Goal: Task Accomplishment & Management: Manage account settings

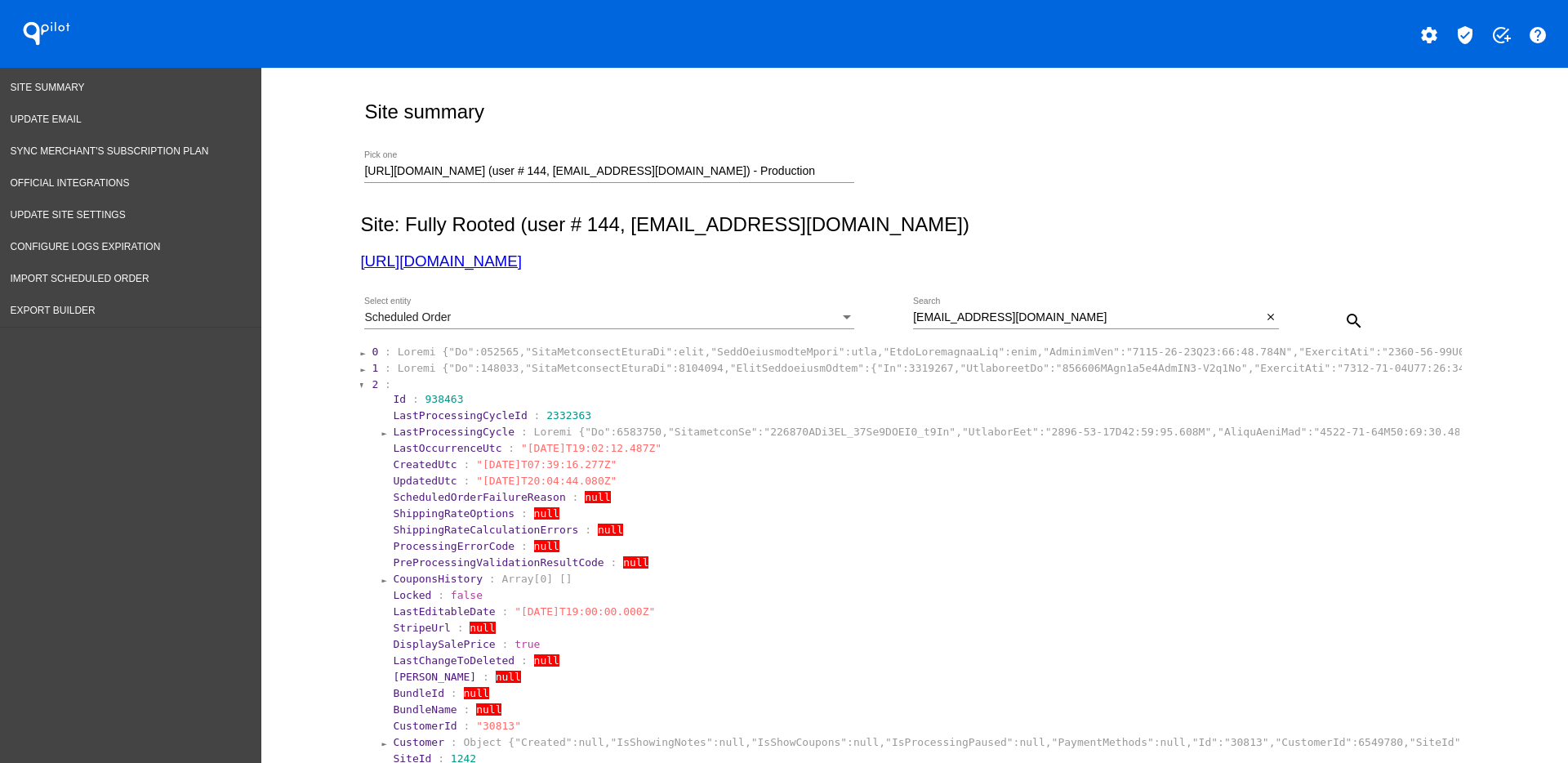
click at [752, 171] on input "[URL][DOMAIN_NAME] (user # 144, [EMAIL_ADDRESS][DOMAIN_NAME]) - Production" at bounding box center [609, 171] width 490 height 13
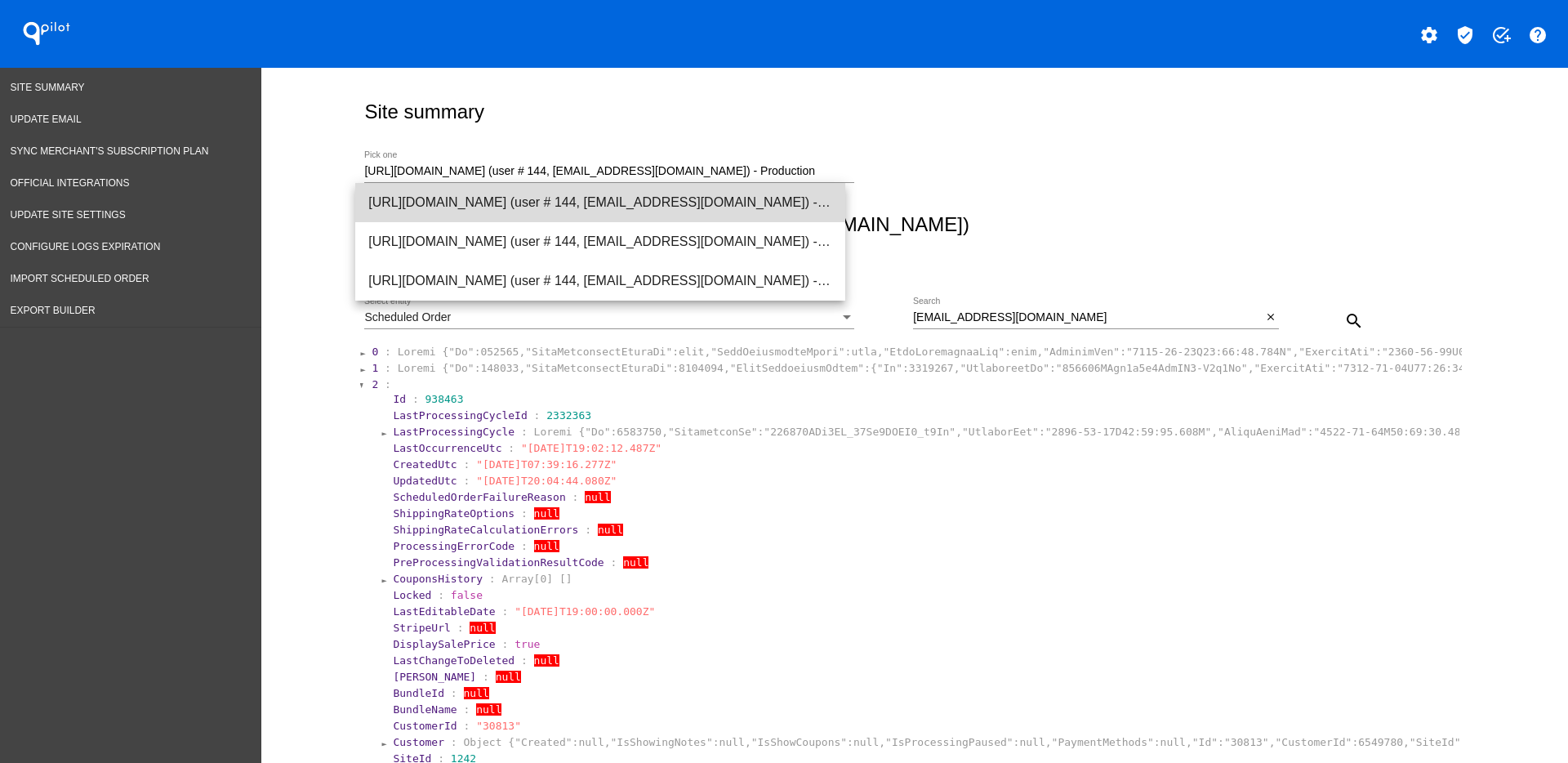
click at [731, 207] on span "[URL][DOMAIN_NAME] (user # 144, [EMAIL_ADDRESS][DOMAIN_NAME]) - Production" at bounding box center [600, 202] width 464 height 39
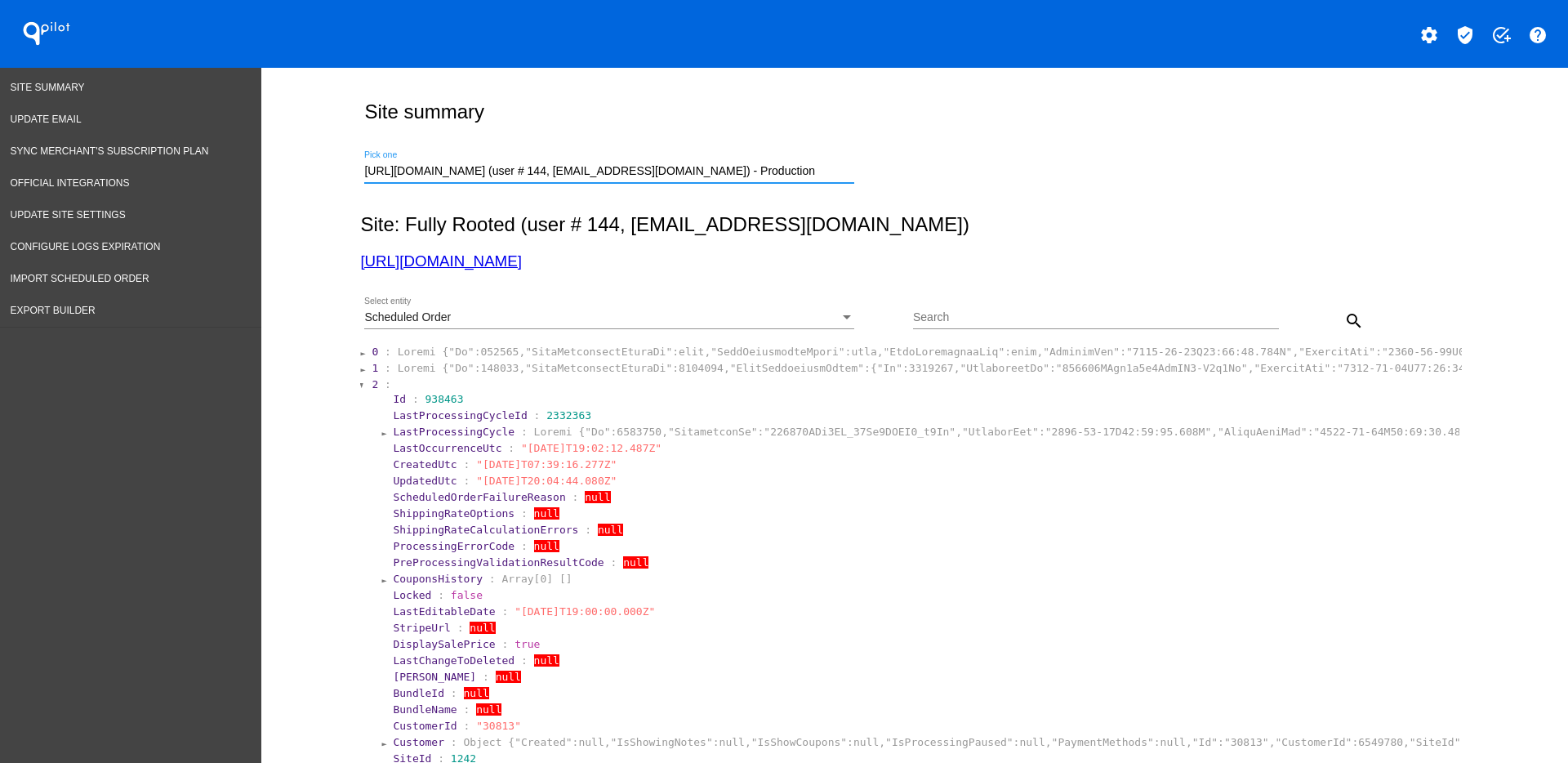
click at [645, 320] on div "Scheduled Order" at bounding box center [601, 317] width 476 height 13
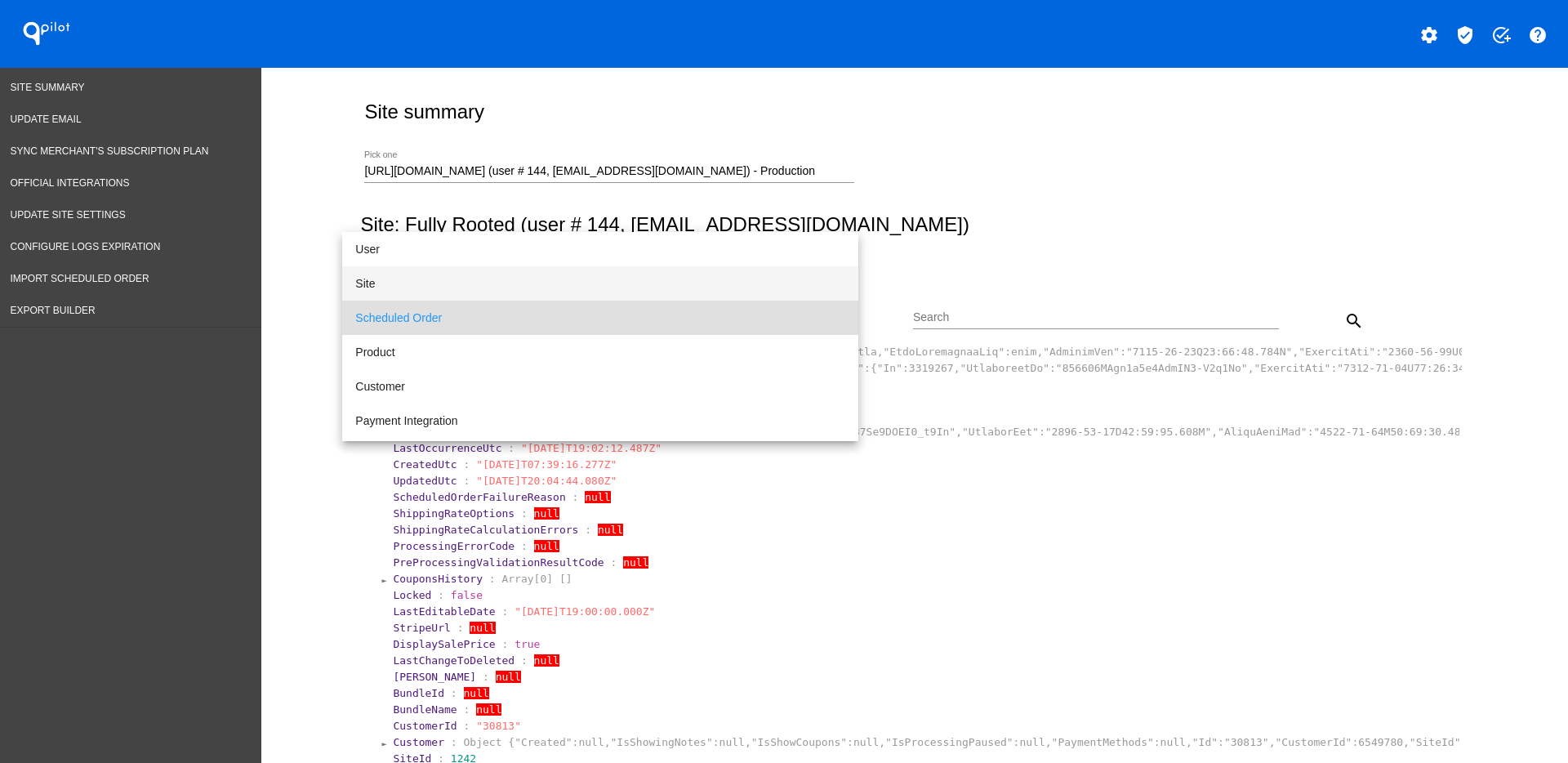
click at [627, 281] on span "Site" at bounding box center [600, 283] width 490 height 34
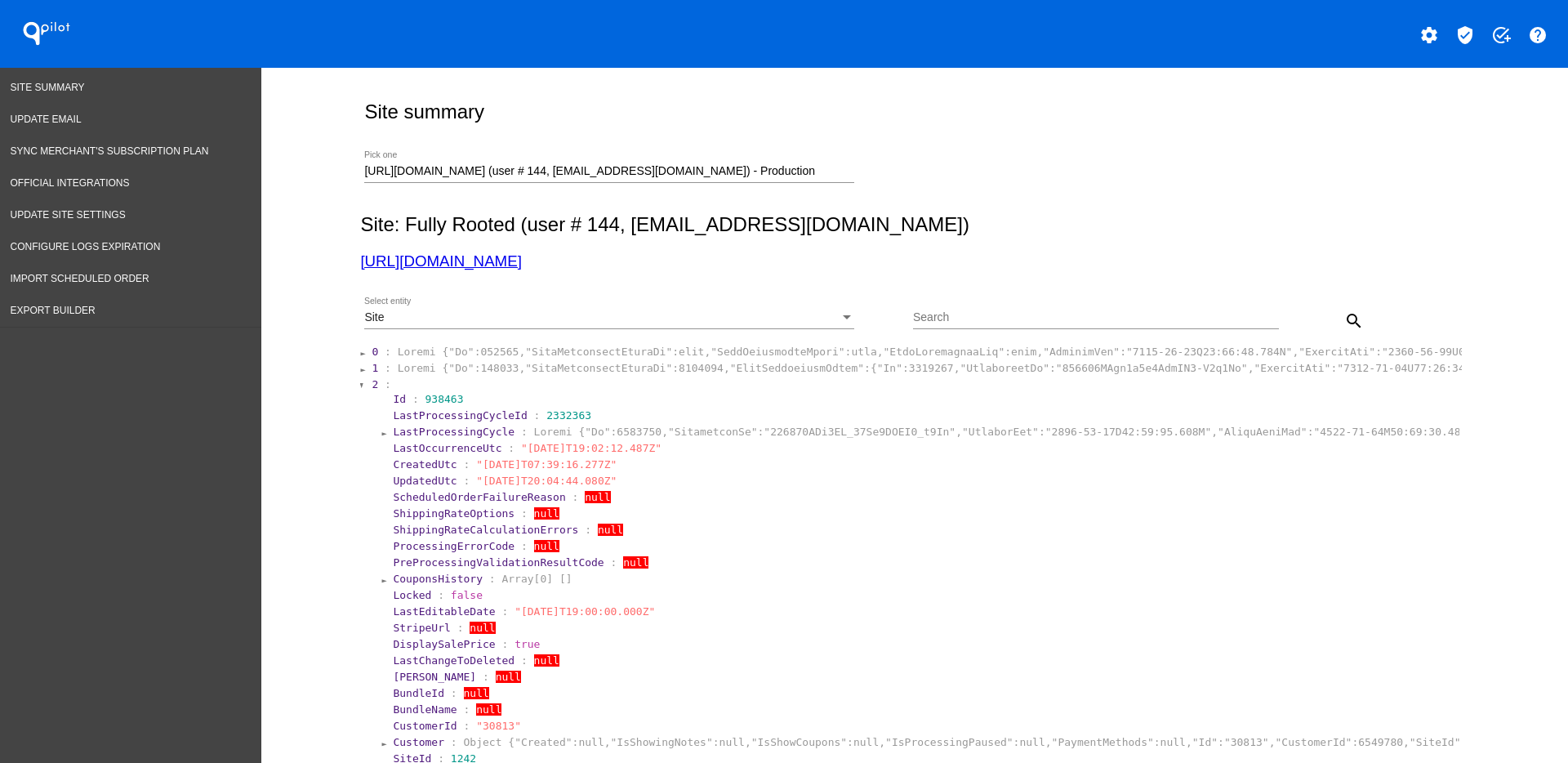
click at [1321, 316] on div "search" at bounding box center [1325, 320] width 91 height 33
click at [1344, 323] on mat-icon "search" at bounding box center [1354, 321] width 19 height 19
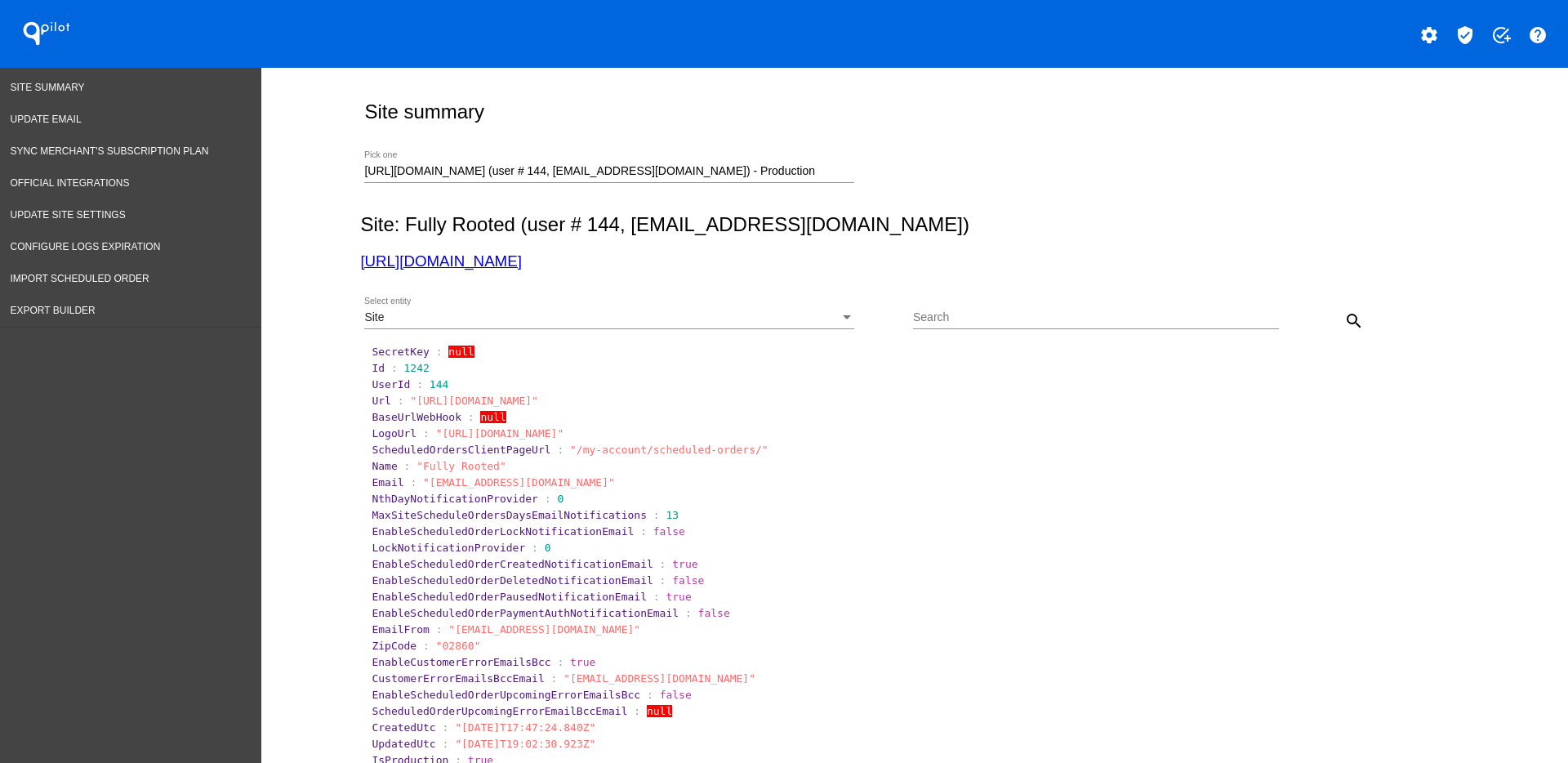
drag, startPoint x: 470, startPoint y: 270, endPoint x: 462, endPoint y: 262, distance: 11.3
drag, startPoint x: 393, startPoint y: 368, endPoint x: 415, endPoint y: 368, distance: 22.0
click at [415, 368] on section "Id : 1242" at bounding box center [915, 368] width 1087 height 13
copy span "1242"
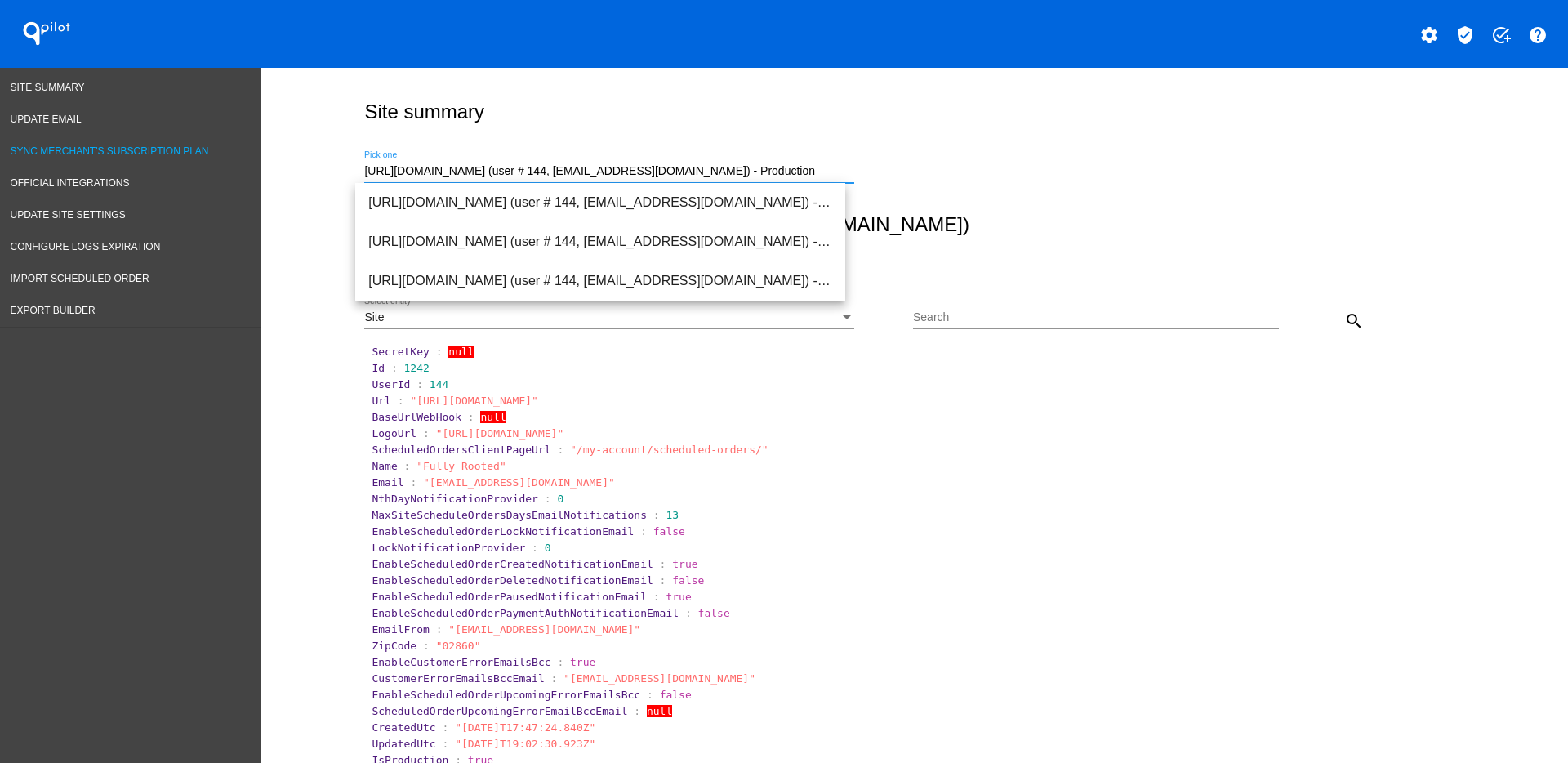
drag, startPoint x: 735, startPoint y: 165, endPoint x: 168, endPoint y: 147, distance: 567.3
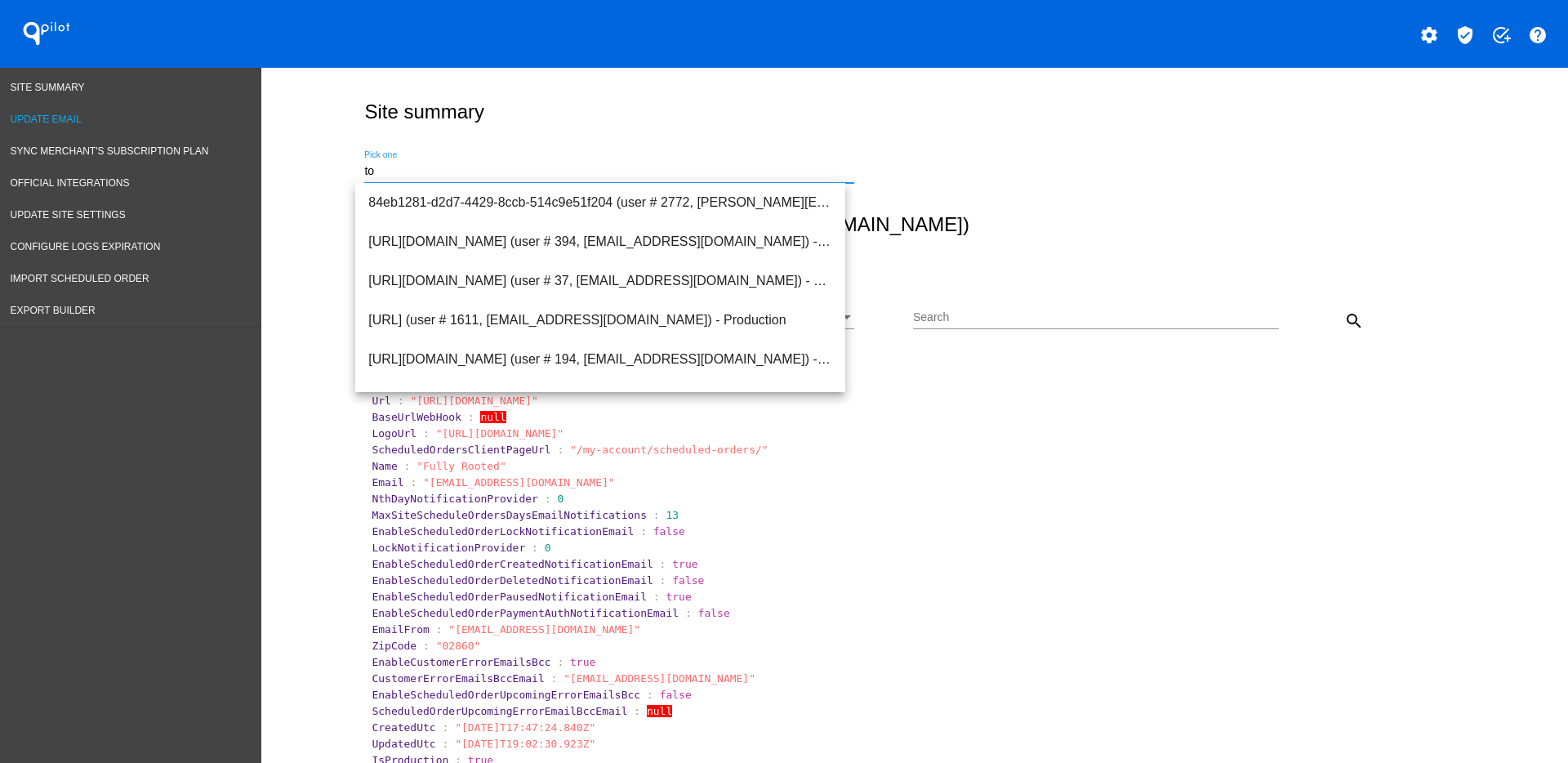
type input "t"
paste input "[EMAIL_ADDRESS][DOMAIN_NAME]"
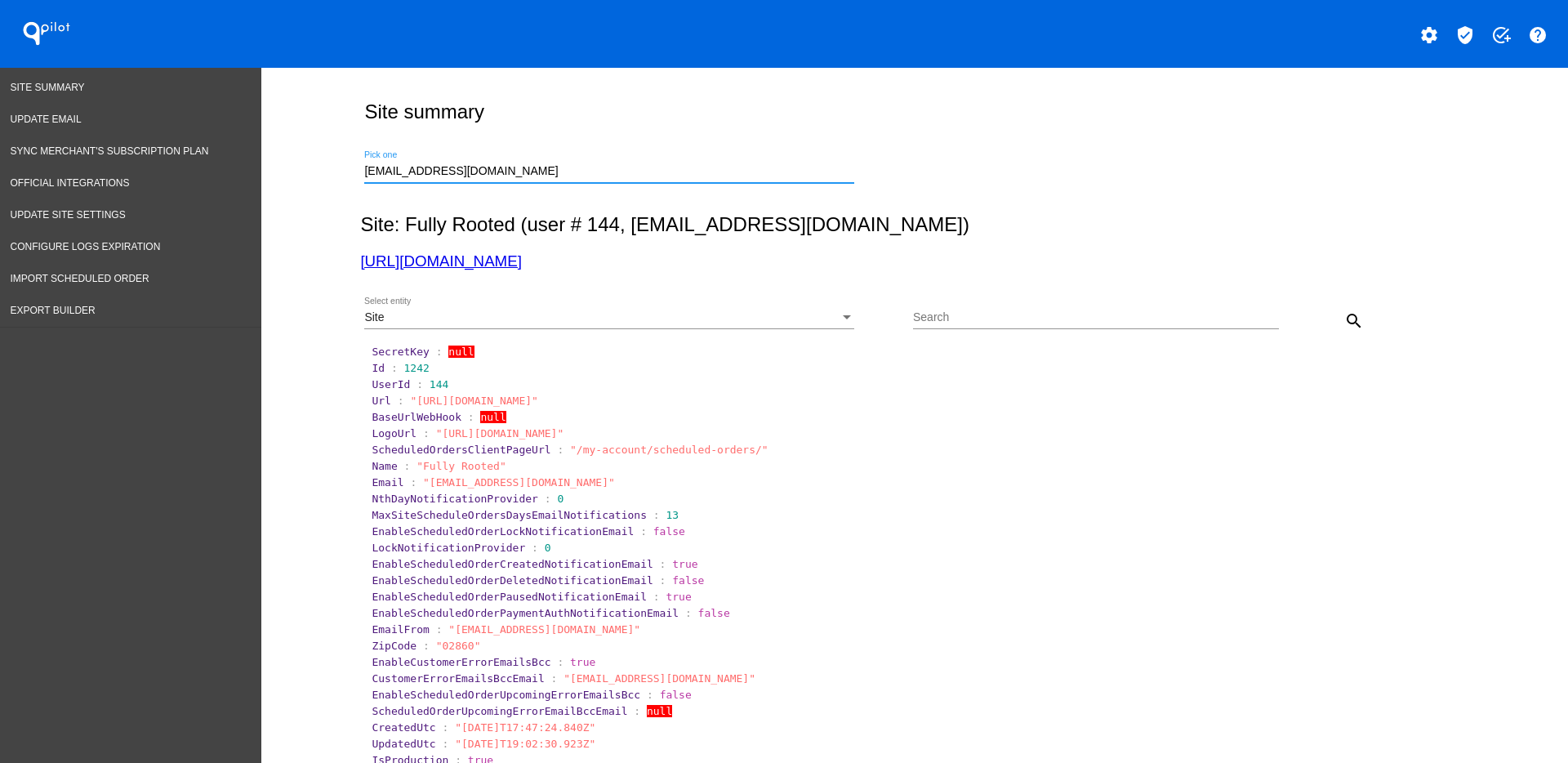
drag, startPoint x: 514, startPoint y: 170, endPoint x: 332, endPoint y: 166, distance: 182.0
drag, startPoint x: 364, startPoint y: 163, endPoint x: 486, endPoint y: 145, distance: 123.3
click at [486, 145] on div "[EMAIL_ADDRESS][DOMAIN_NAME] Pick one" at bounding box center [910, 169] width 1102 height 58
drag, startPoint x: 506, startPoint y: 165, endPoint x: 277, endPoint y: 138, distance: 230.6
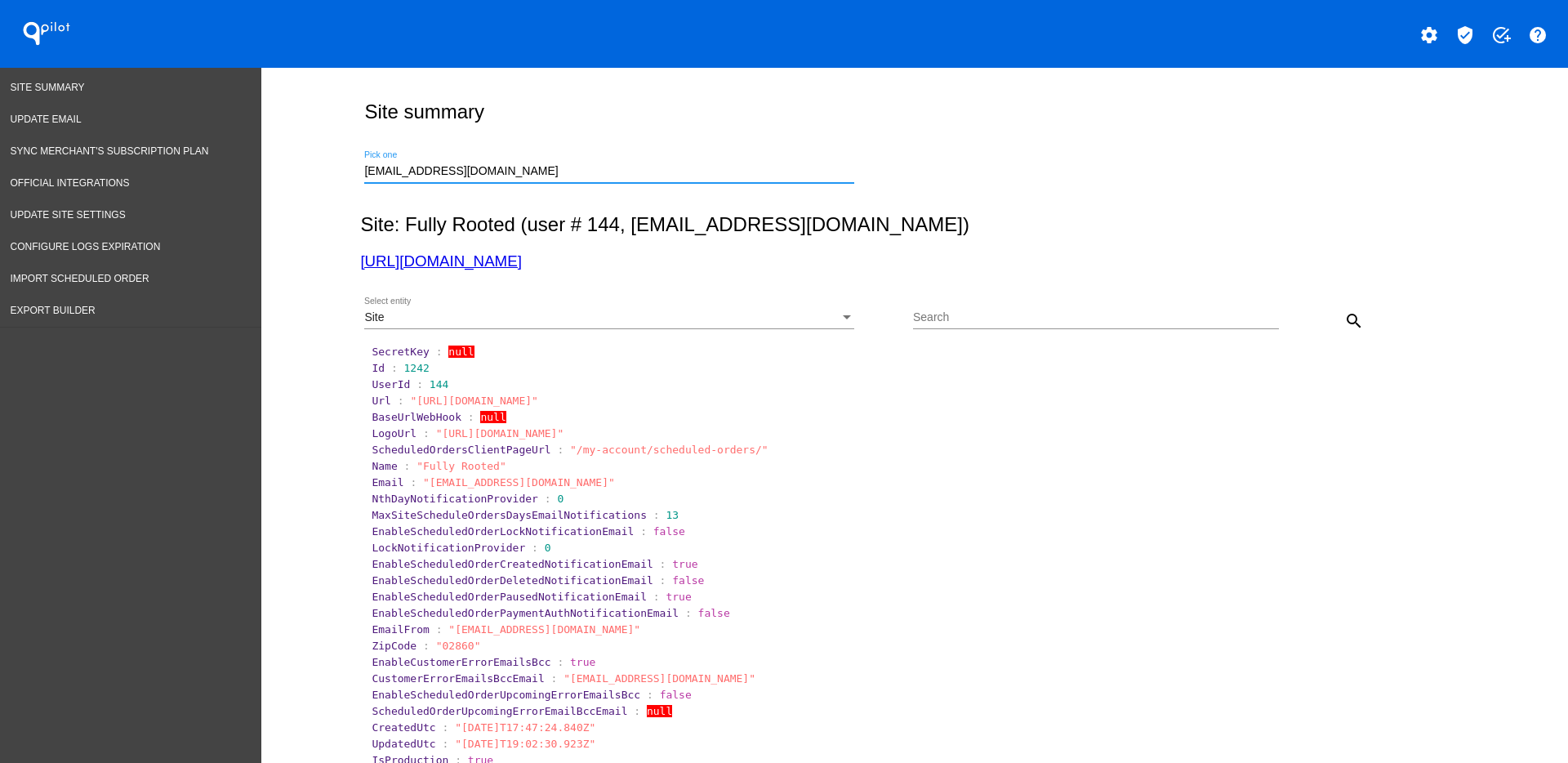
paste input "[EMAIL_ADDRESS]"
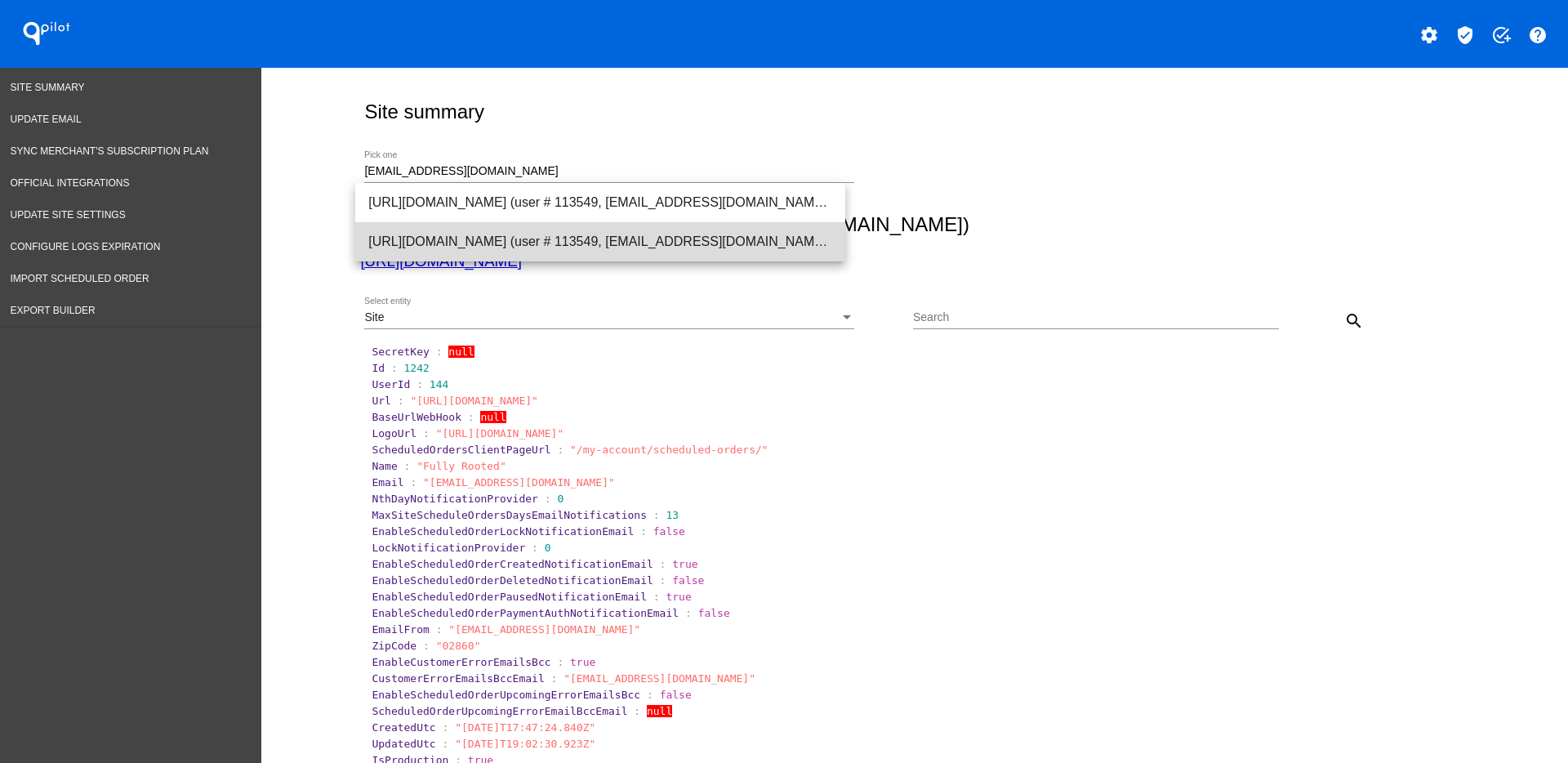
click at [702, 244] on span "[URL][DOMAIN_NAME] (user # 113549, [EMAIL_ADDRESS][DOMAIN_NAME]) - Production" at bounding box center [600, 241] width 464 height 39
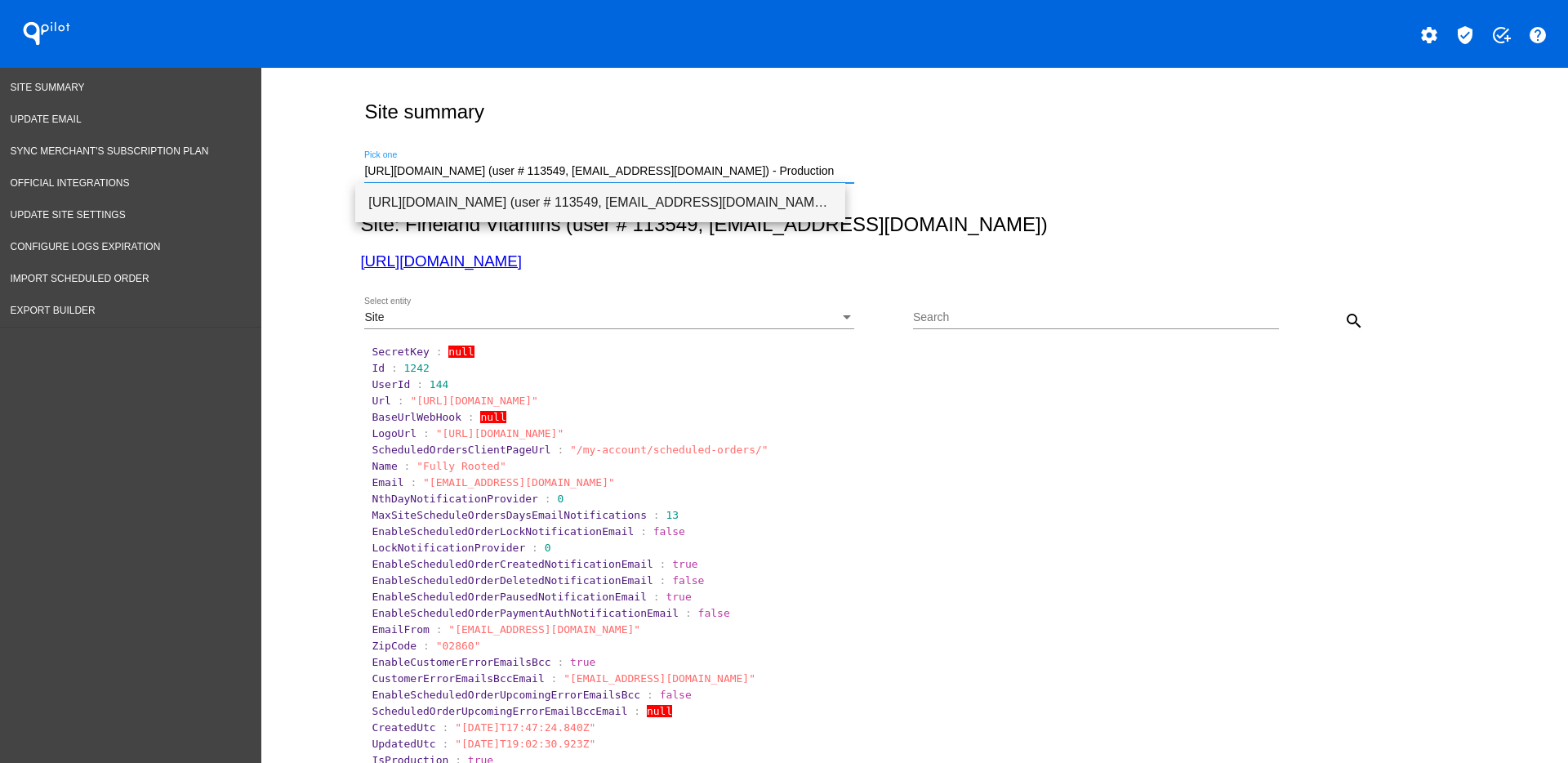
click at [550, 199] on span "[URL][DOMAIN_NAME] (user # 113549, [EMAIL_ADDRESS][DOMAIN_NAME]) - Production" at bounding box center [600, 202] width 464 height 39
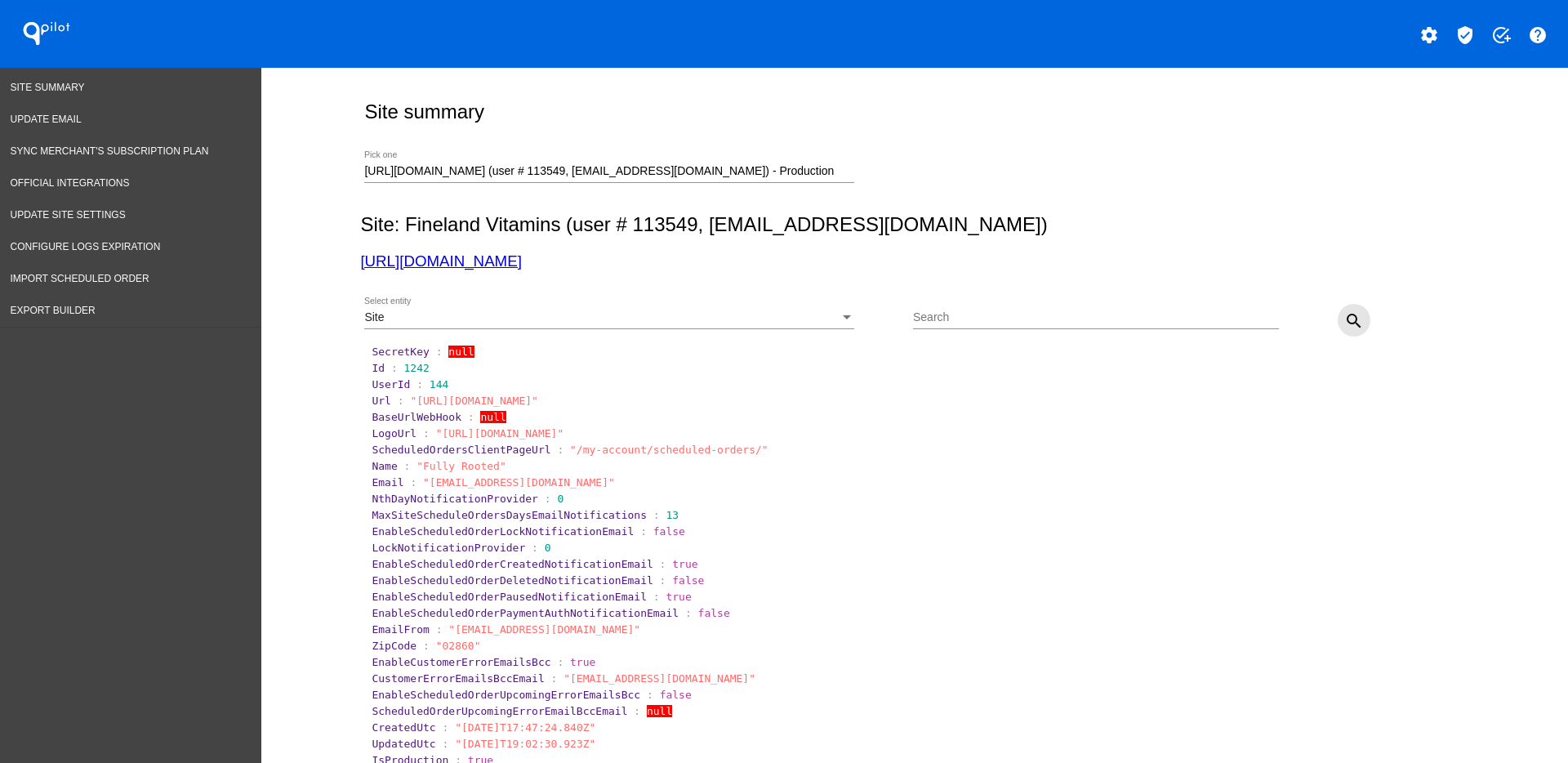
click at [1344, 315] on mat-icon "search" at bounding box center [1354, 321] width 19 height 19
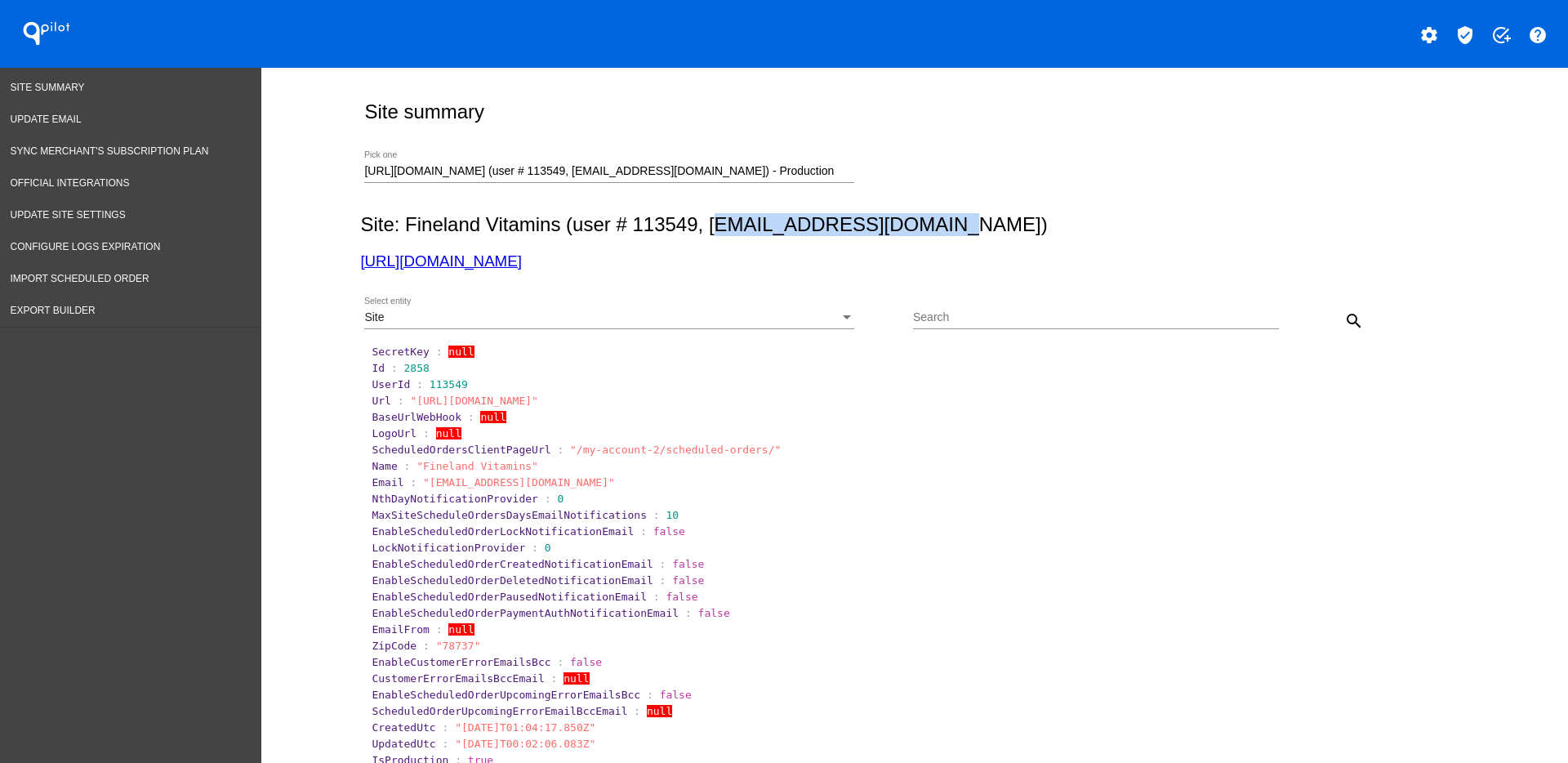
drag, startPoint x: 701, startPoint y: 227, endPoint x: 910, endPoint y: 225, distance: 209.0
click at [910, 225] on h2 "Site: Fineland Vitamins (user # 113549, [EMAIL_ADDRESS][DOMAIN_NAME])" at bounding box center [910, 225] width 1102 height 23
click at [783, 234] on h2 "Site: Fineland Vitamins (user # 113549, [EMAIL_ADDRESS][DOMAIN_NAME])" at bounding box center [910, 225] width 1102 height 23
drag, startPoint x: 699, startPoint y: 223, endPoint x: 943, endPoint y: 222, distance: 244.0
click at [943, 222] on h2 "Site: Fineland Vitamins (user # 113549, [EMAIL_ADDRESS][DOMAIN_NAME])" at bounding box center [910, 225] width 1102 height 23
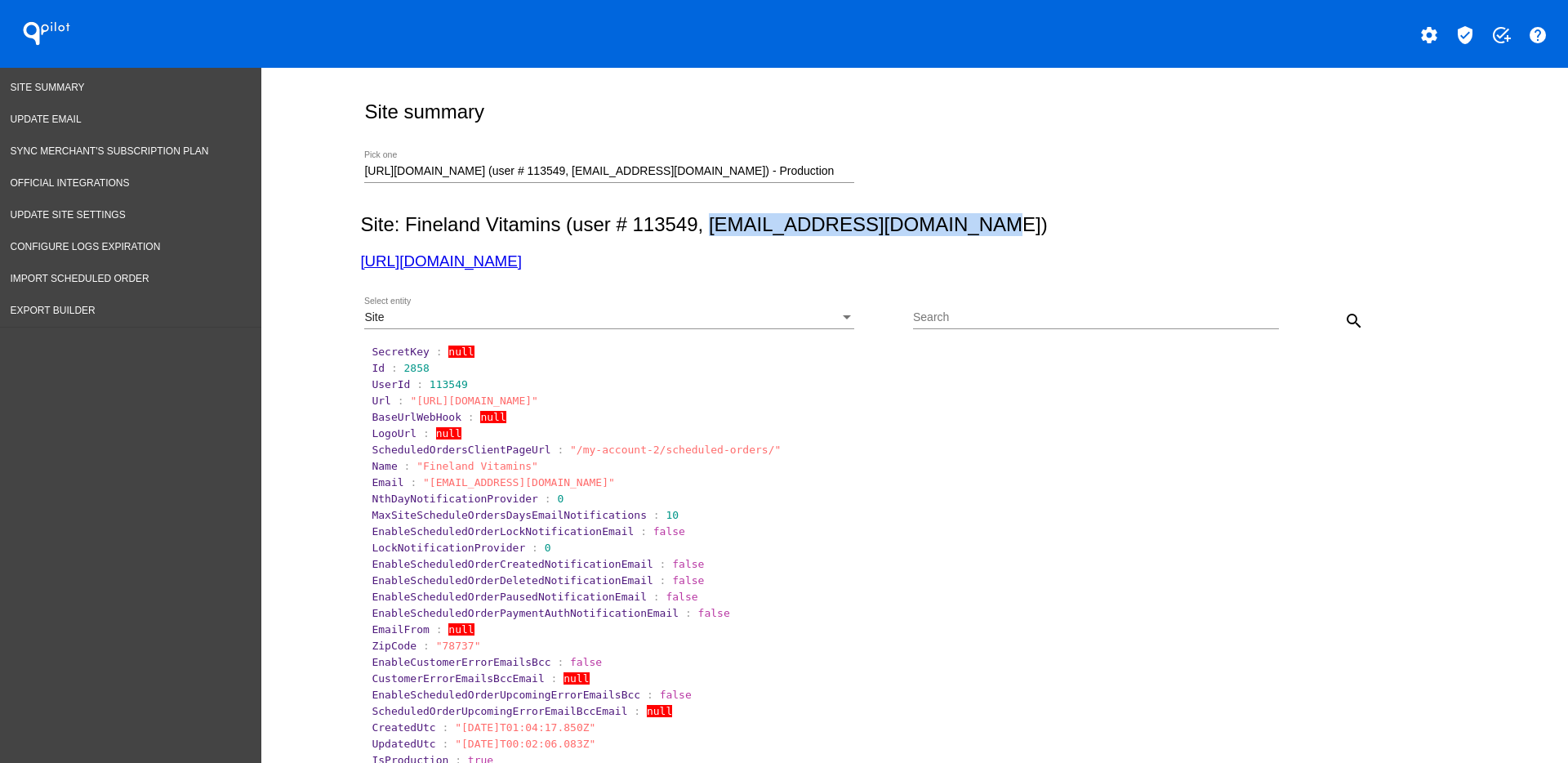
copy h2 "[EMAIL_ADDRESS][DOMAIN_NAME]"
click at [558, 324] on div "Site Select entity" at bounding box center [609, 313] width 490 height 32
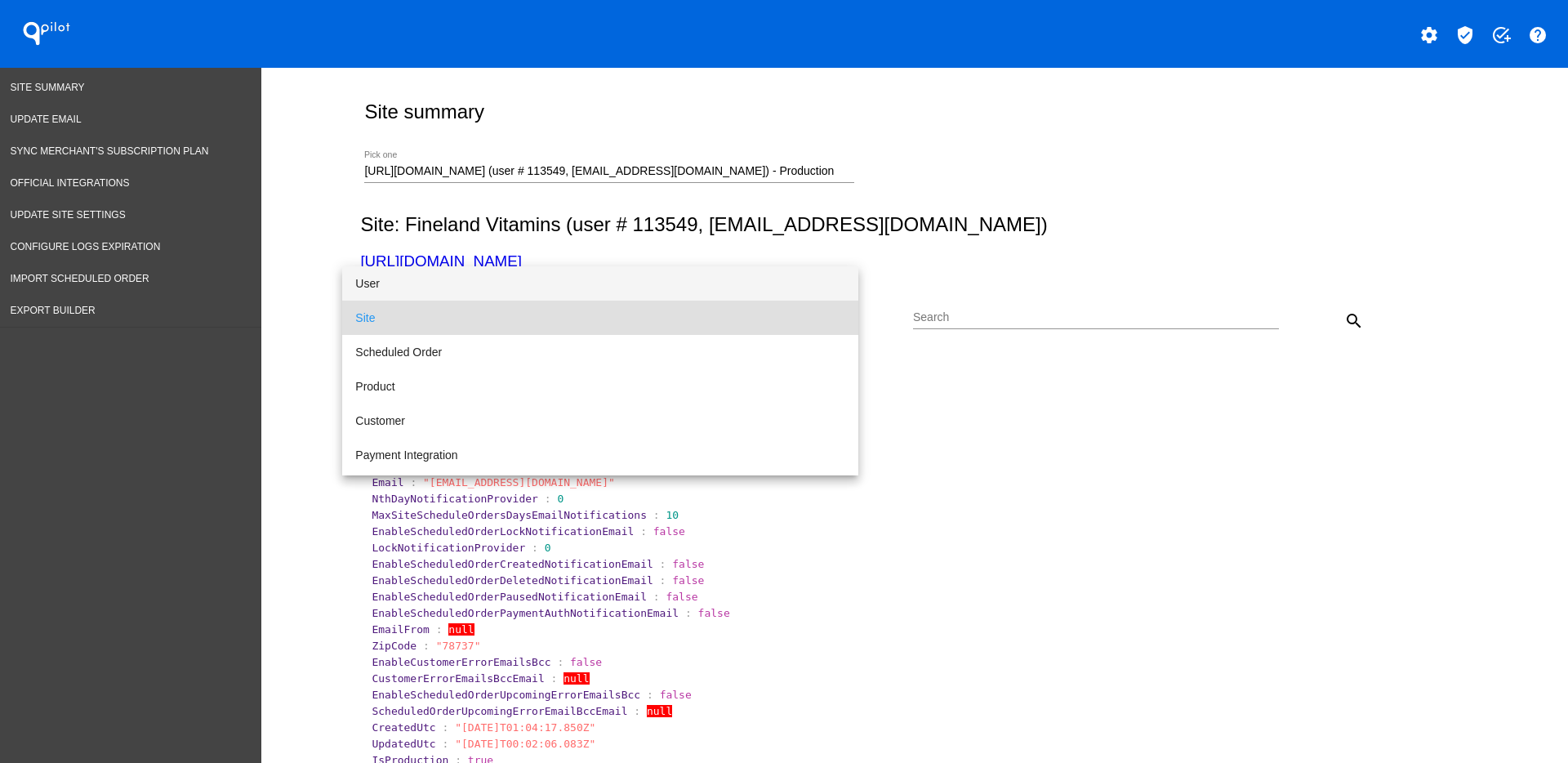
click at [562, 277] on span "User" at bounding box center [600, 283] width 490 height 34
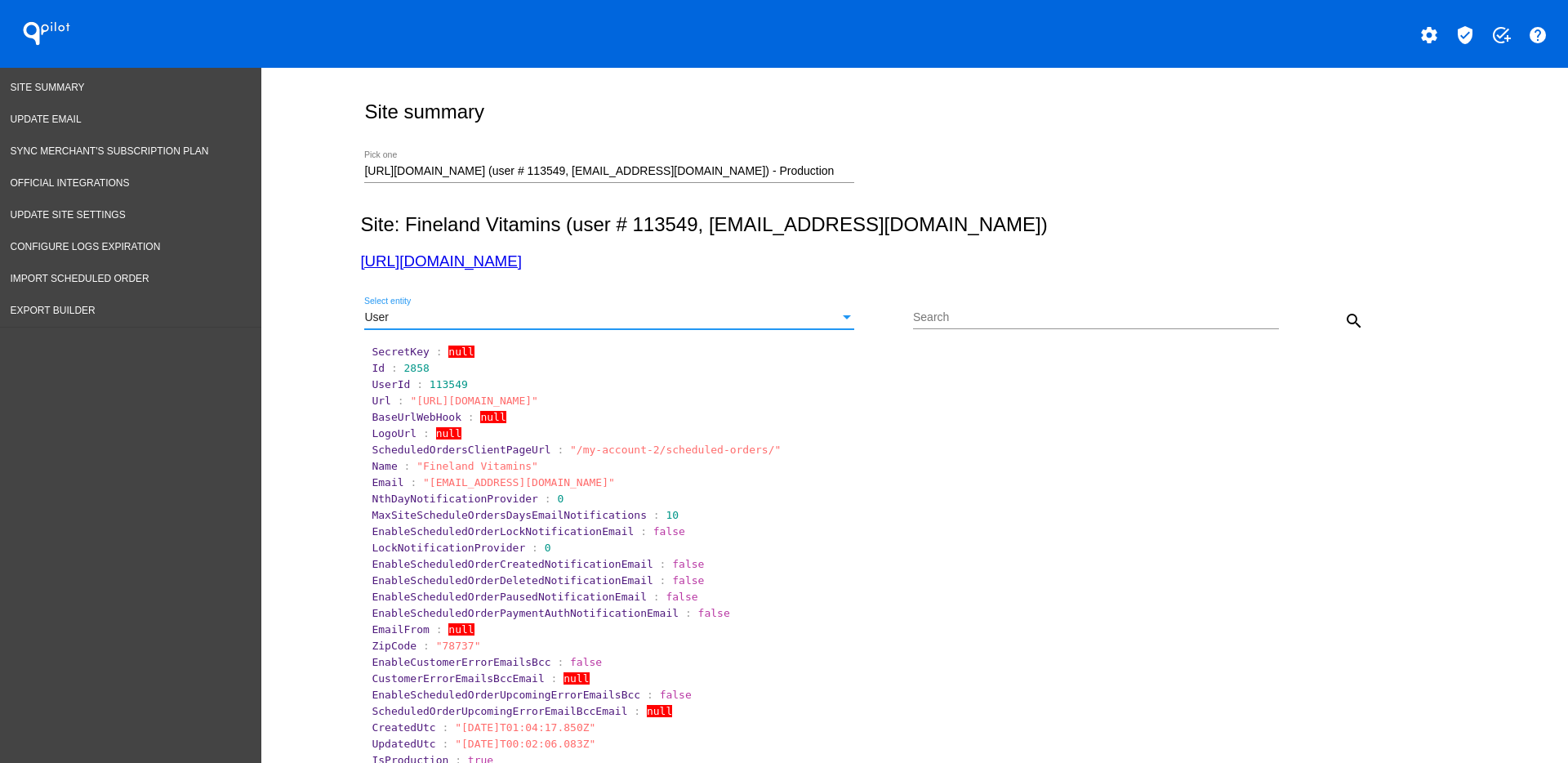
click at [1349, 309] on button "search" at bounding box center [1354, 320] width 33 height 33
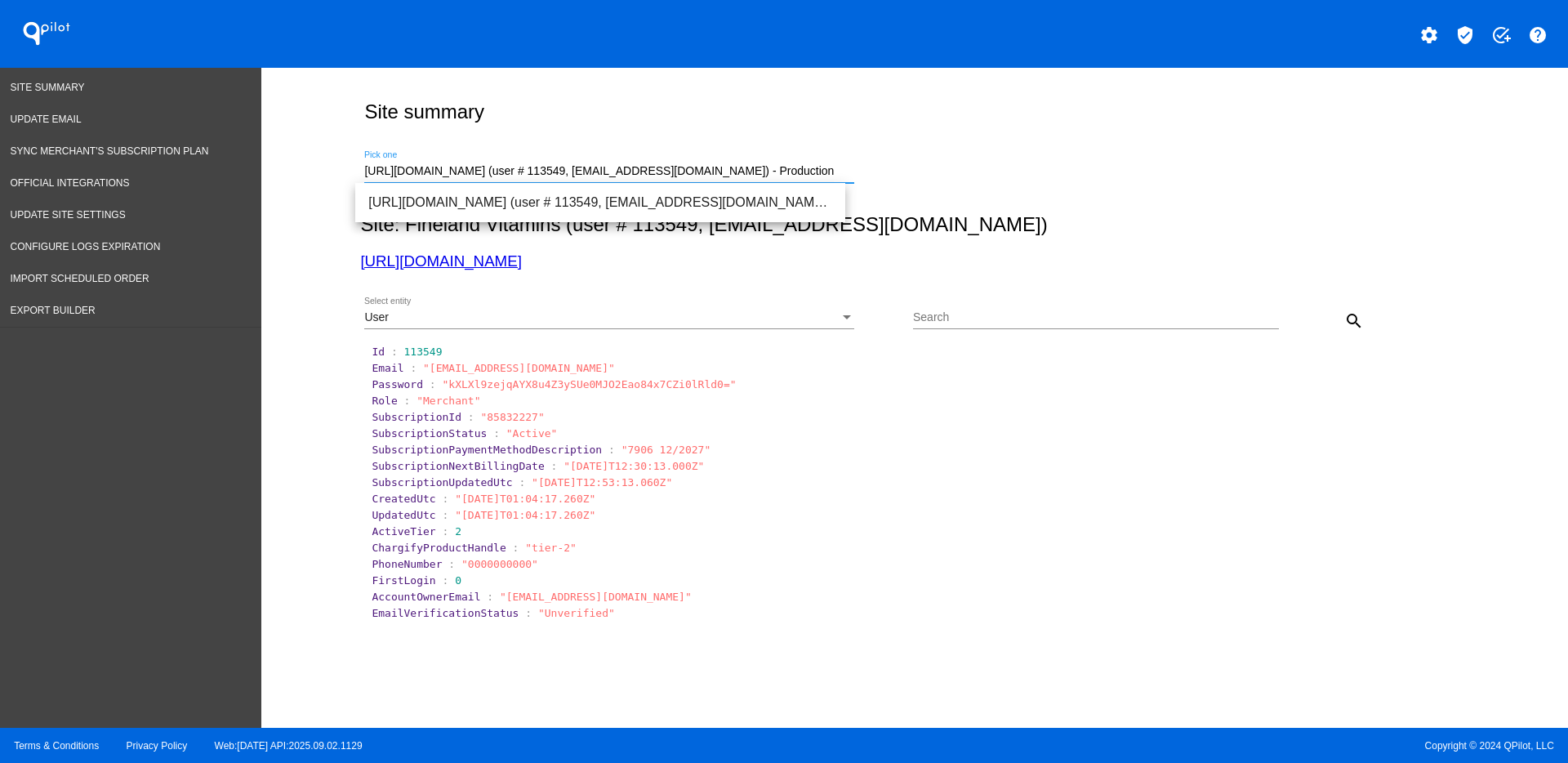
drag, startPoint x: 821, startPoint y: 169, endPoint x: 355, endPoint y: 160, distance: 466.1
click at [364, 160] on div "[URL][DOMAIN_NAME] (user # 113549, [EMAIL_ADDRESS][DOMAIN_NAME]) - Production P…" at bounding box center [609, 166] width 490 height 32
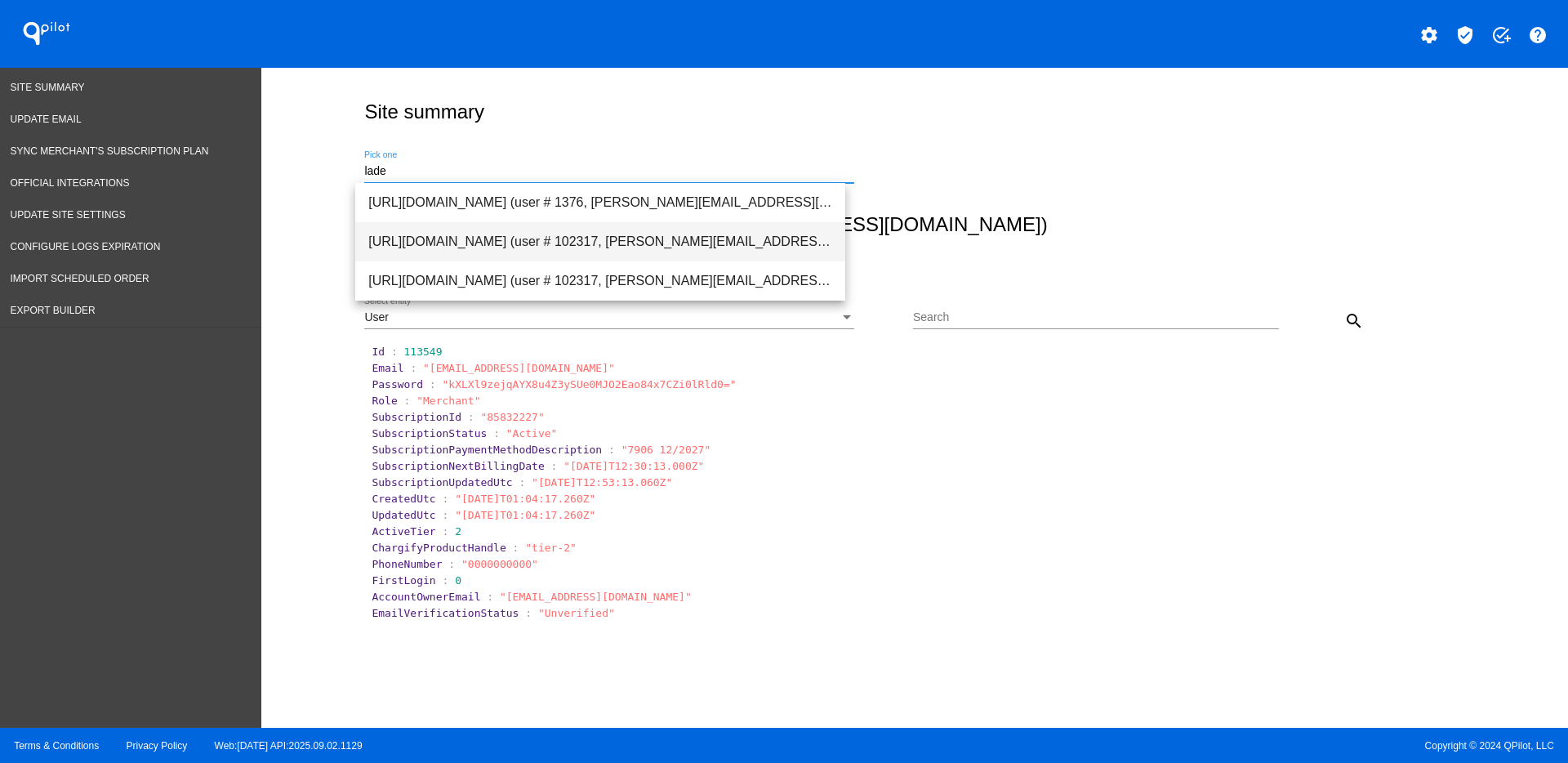
click at [410, 239] on span "[URL][DOMAIN_NAME] (user # 102317, [PERSON_NAME][EMAIL_ADDRESS][PERSON_NAME][DO…" at bounding box center [600, 241] width 464 height 39
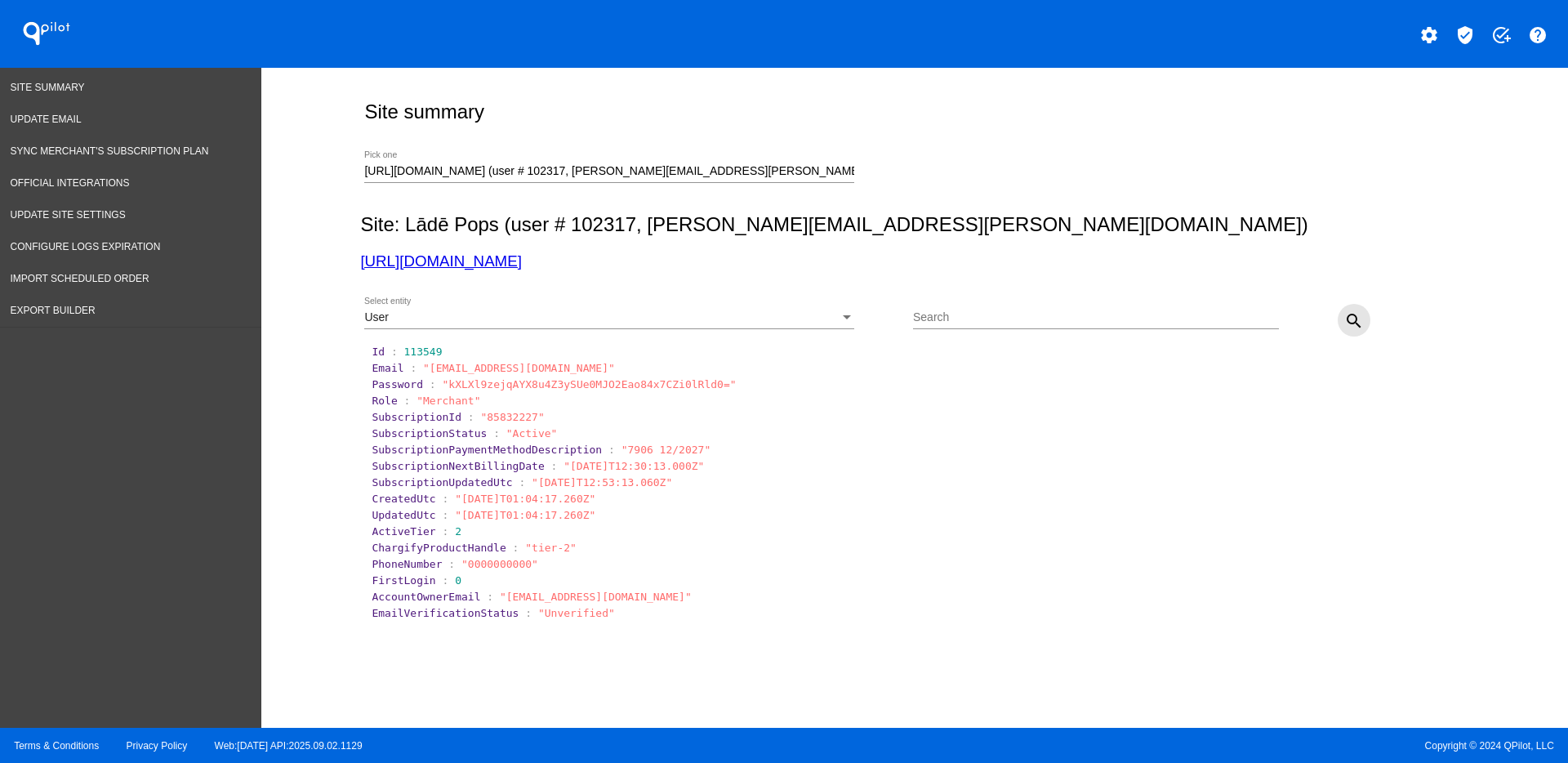
click at [1344, 314] on mat-icon "search" at bounding box center [1354, 321] width 19 height 19
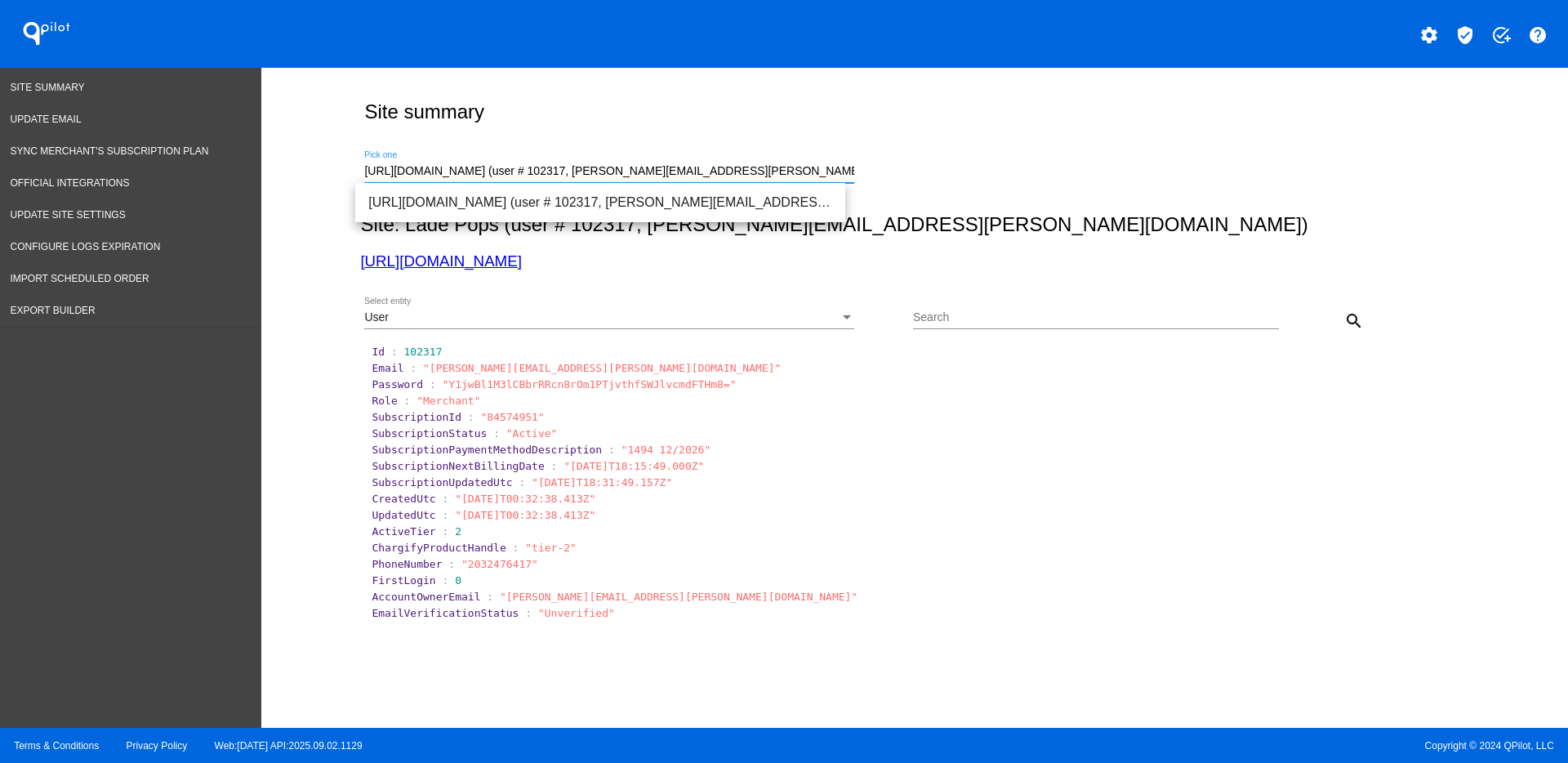
drag, startPoint x: 767, startPoint y: 167, endPoint x: 279, endPoint y: 162, distance: 488.0
click at [279, 162] on div "Site summary [URL][DOMAIN_NAME] (user # 102317, [PERSON_NAME][EMAIL_ADDRESS][PE…" at bounding box center [914, 394] width 1306 height 652
drag, startPoint x: 728, startPoint y: 164, endPoint x: 620, endPoint y: 163, distance: 108.0
click at [620, 163] on div "[URL][DOMAIN_NAME] (user # 102317, [PERSON_NAME][EMAIL_ADDRESS][PERSON_NAME][DO…" at bounding box center [609, 166] width 490 height 32
paste input "[EMAIL_ADDRESS][DOMAIN_NAME]"
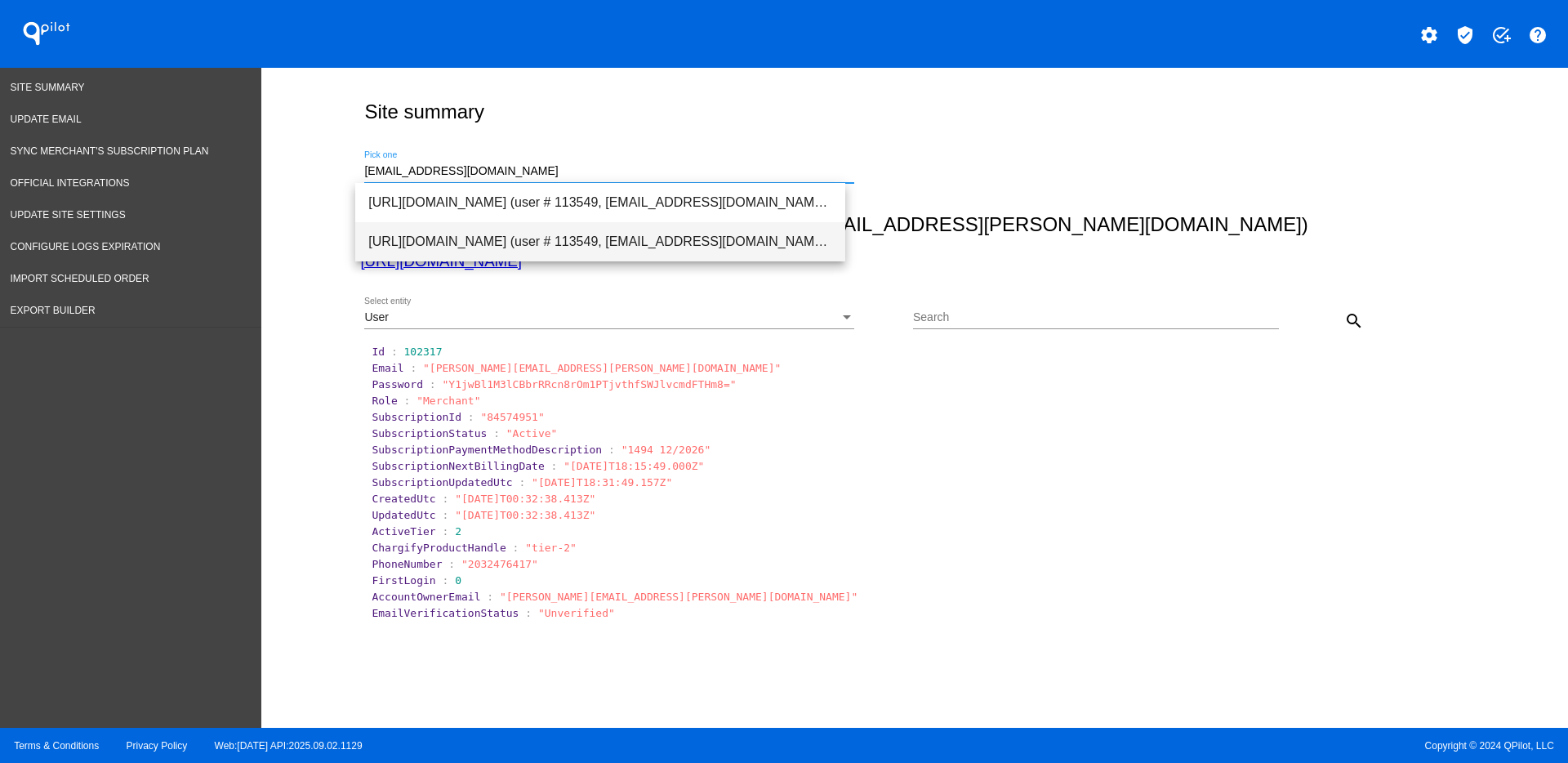
click at [707, 236] on span "[URL][DOMAIN_NAME] (user # 113549, [EMAIL_ADDRESS][DOMAIN_NAME]) - Production" at bounding box center [600, 241] width 464 height 39
type input "[URL][DOMAIN_NAME] (user # 113549, [EMAIL_ADDRESS][DOMAIN_NAME]) - Production"
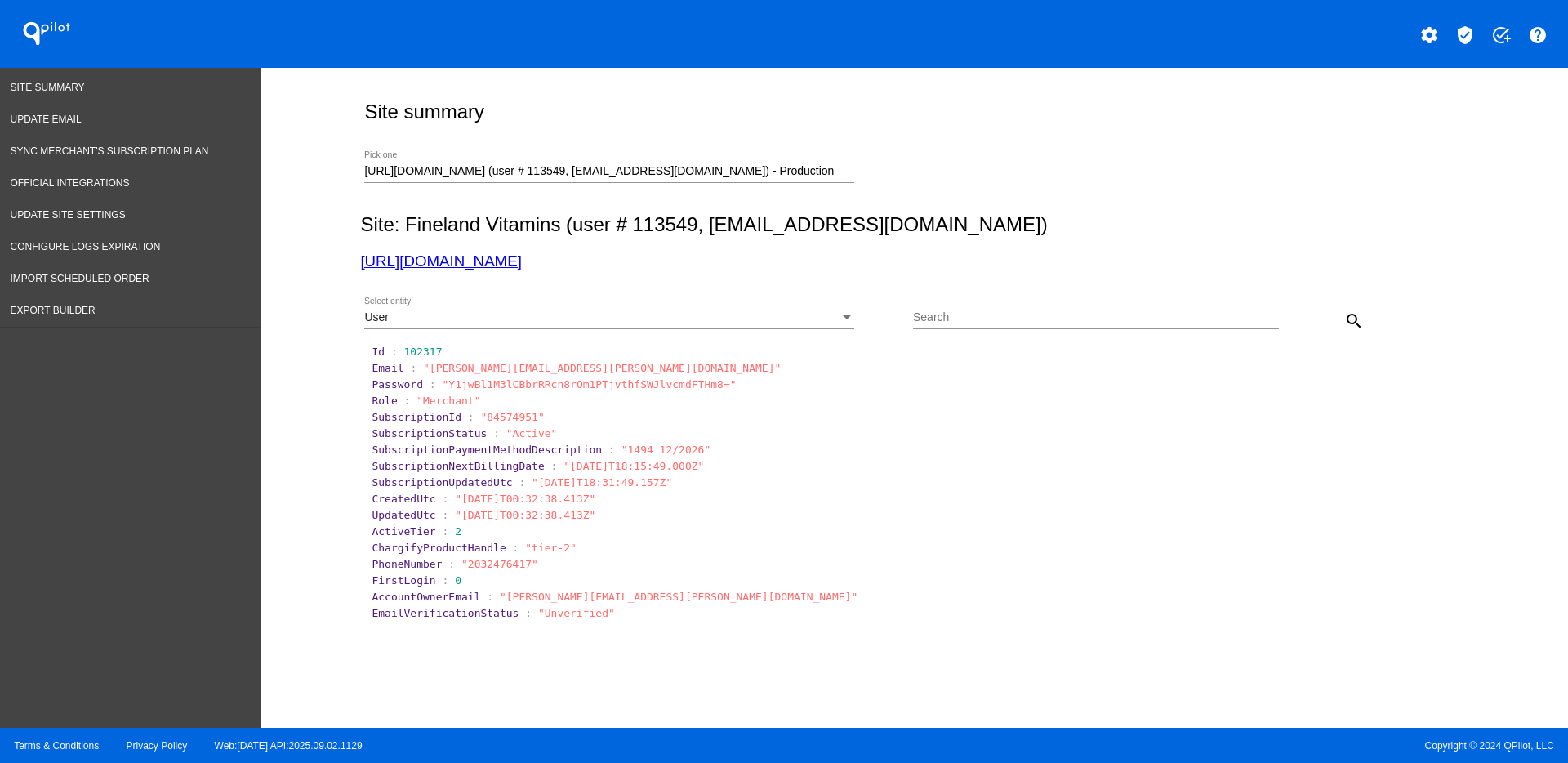
click at [791, 307] on div "User Select entity" at bounding box center [609, 313] width 490 height 32
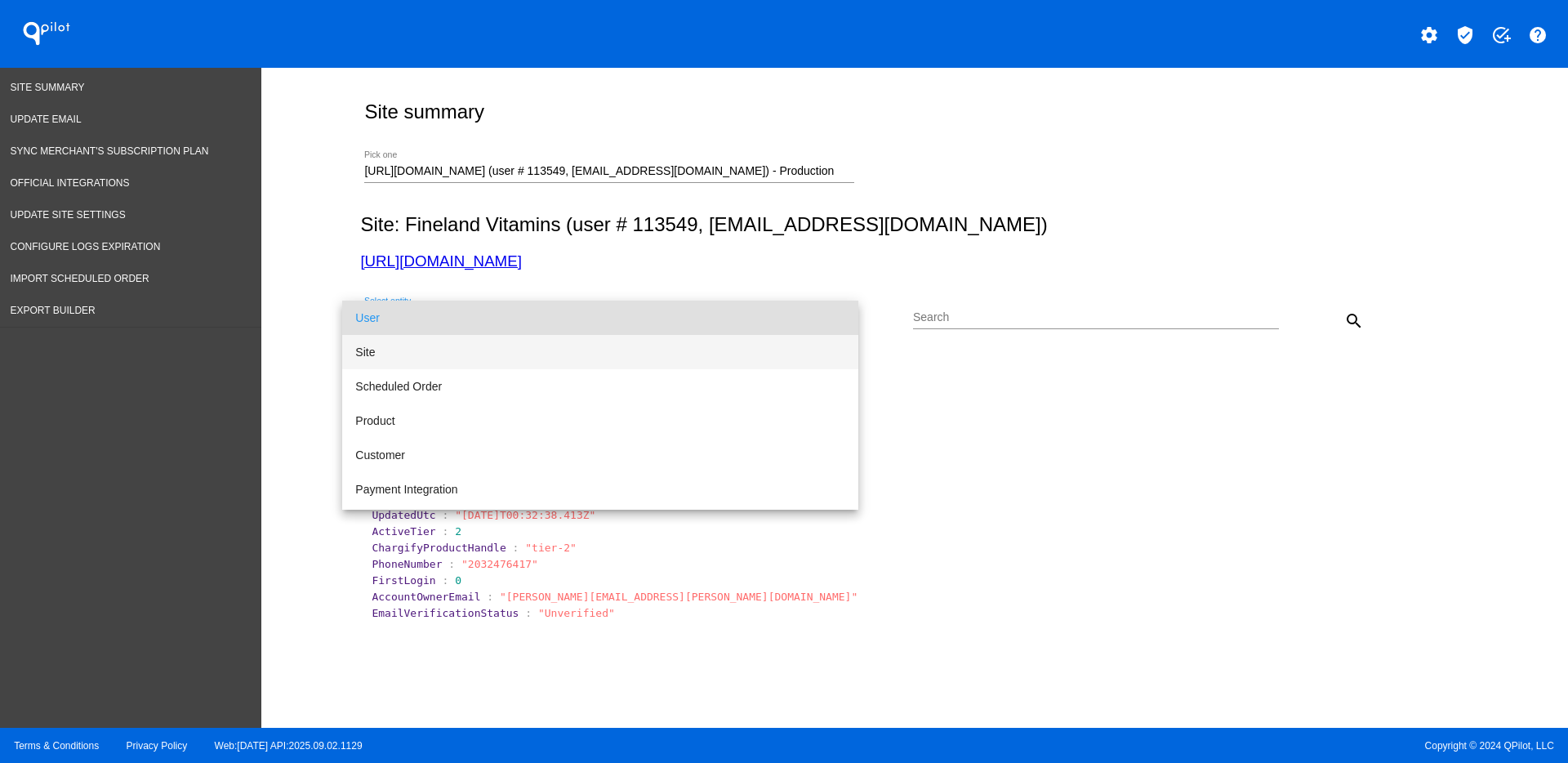
click at [784, 354] on span "Site" at bounding box center [600, 351] width 490 height 34
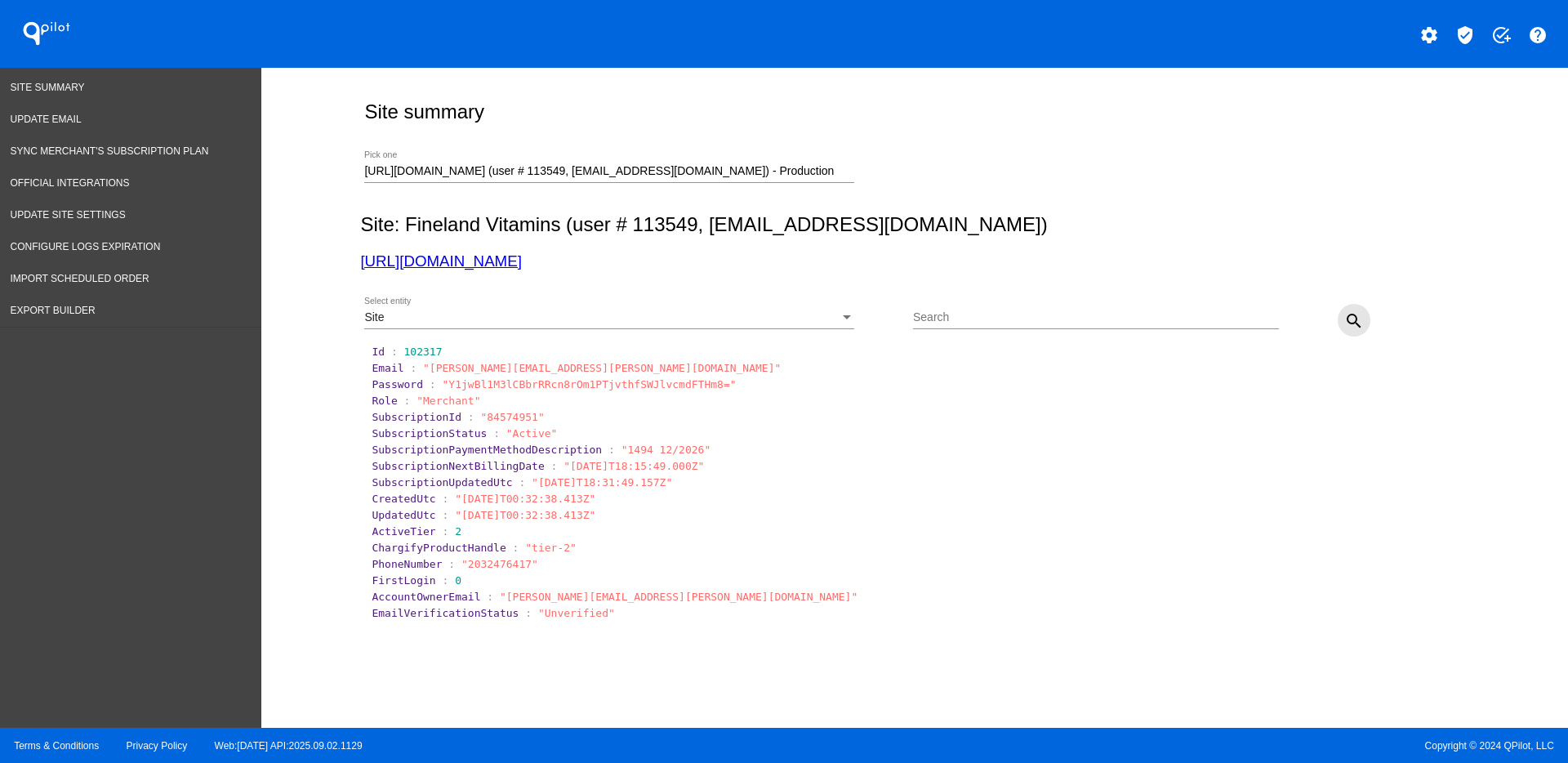
click at [1344, 312] on mat-icon "search" at bounding box center [1354, 321] width 19 height 19
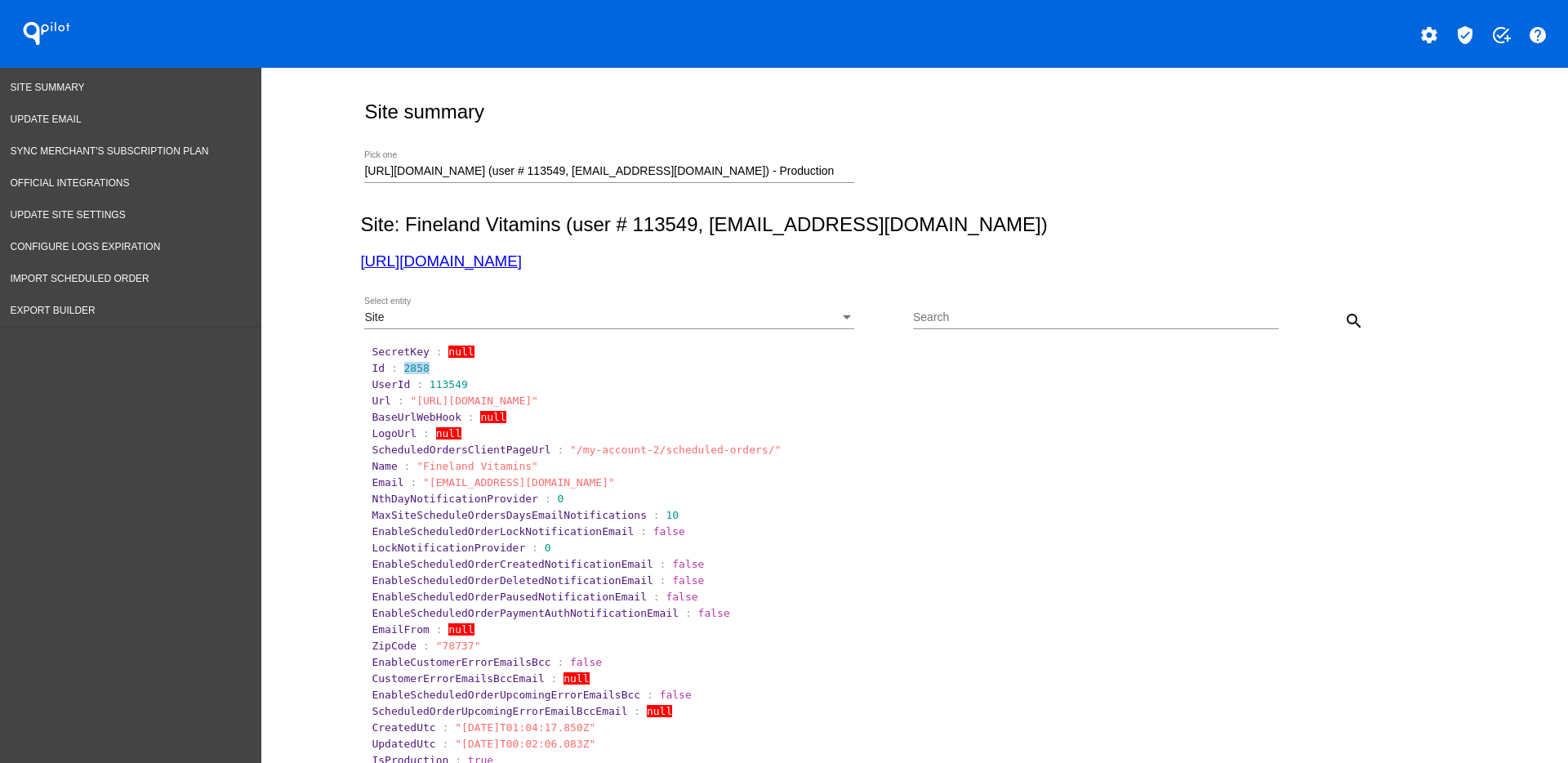
drag, startPoint x: 391, startPoint y: 363, endPoint x: 423, endPoint y: 364, distance: 32.0
click at [423, 364] on section "Id : 2858" at bounding box center [915, 368] width 1087 height 13
copy span "2858"
drag, startPoint x: 513, startPoint y: 272, endPoint x: 497, endPoint y: 261, distance: 19.4
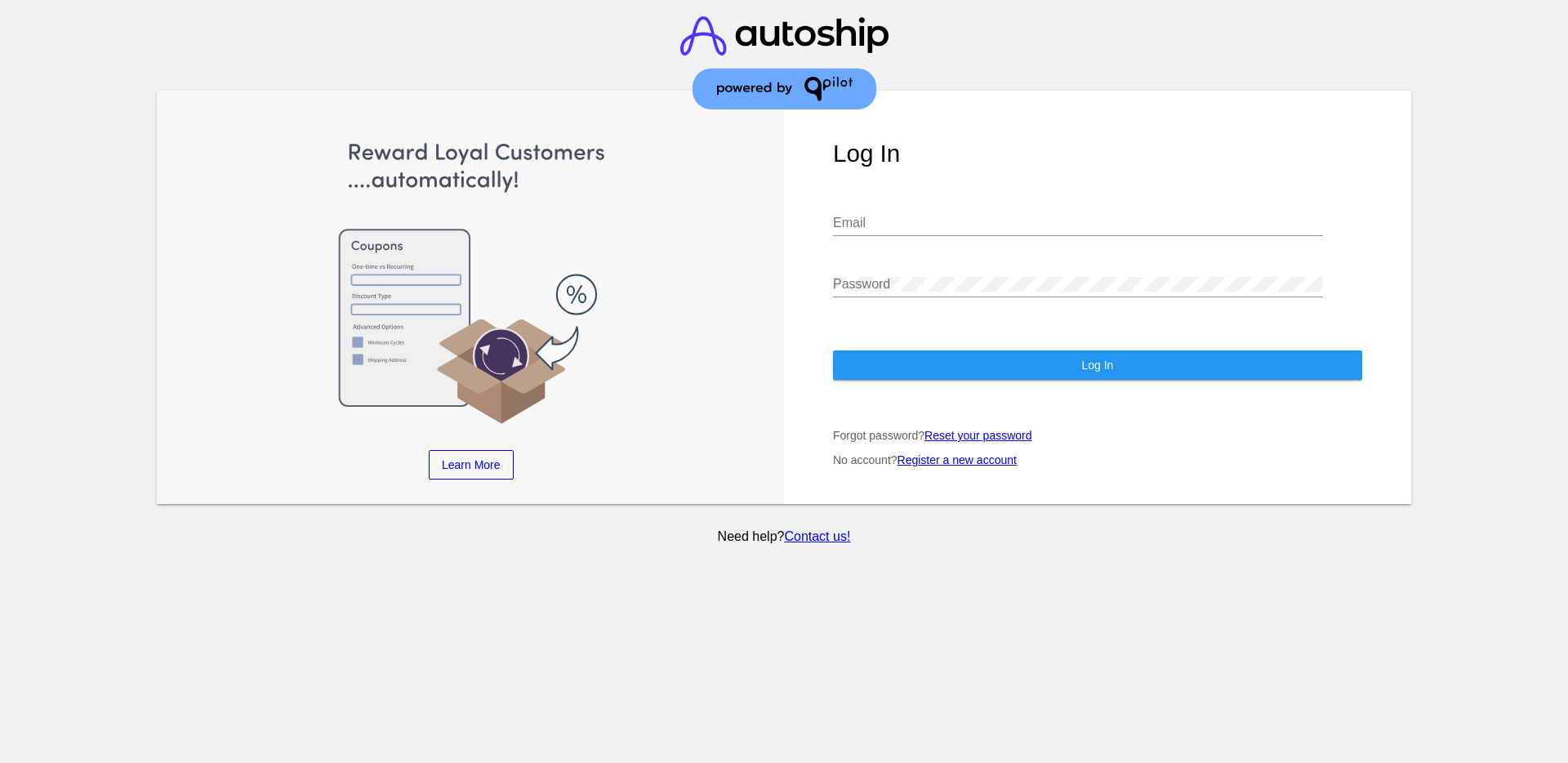
type input "[EMAIL_ADDRESS][DOMAIN_NAME]"
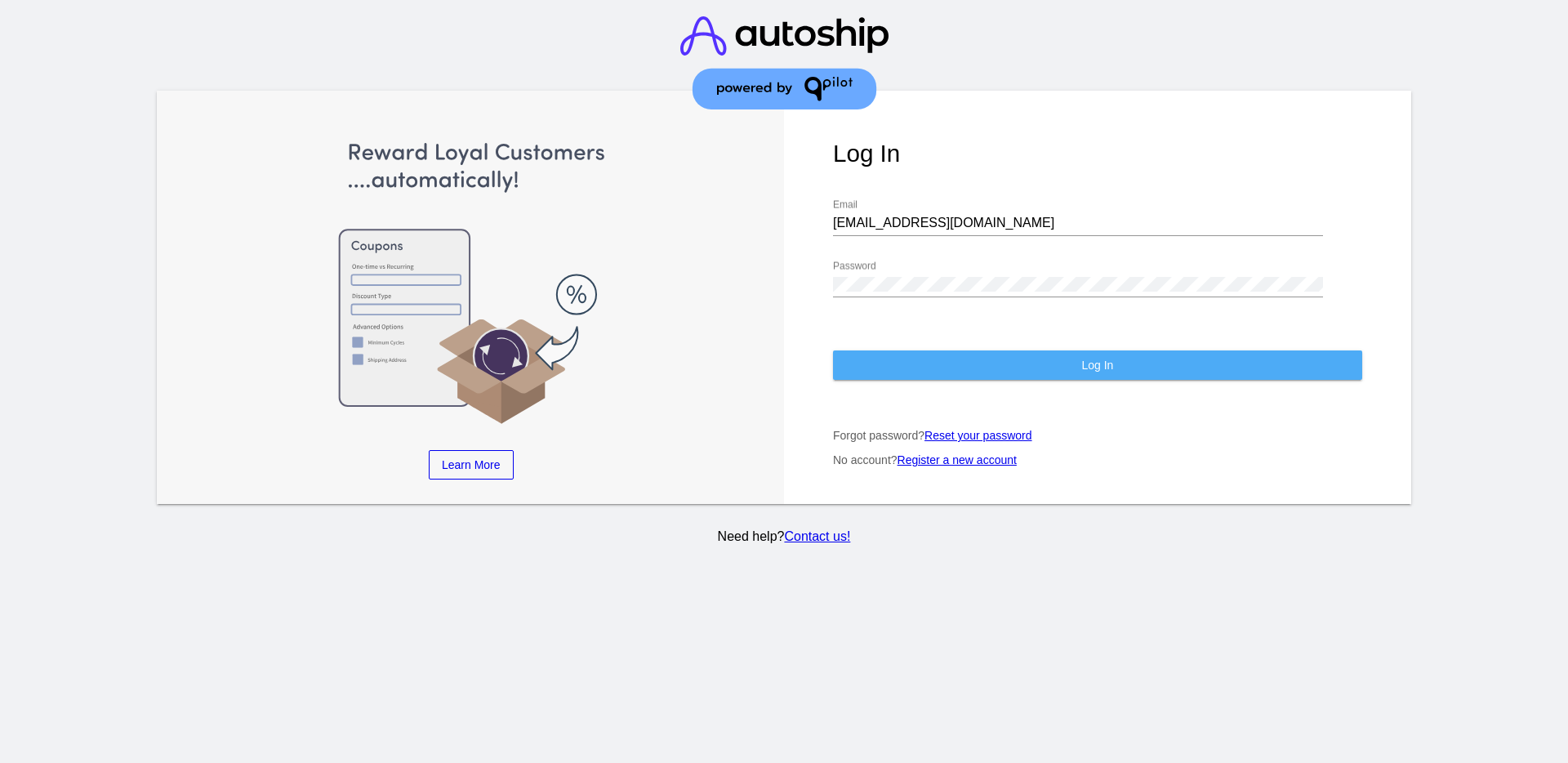
click at [1133, 379] on button "Log In" at bounding box center [1097, 365] width 529 height 29
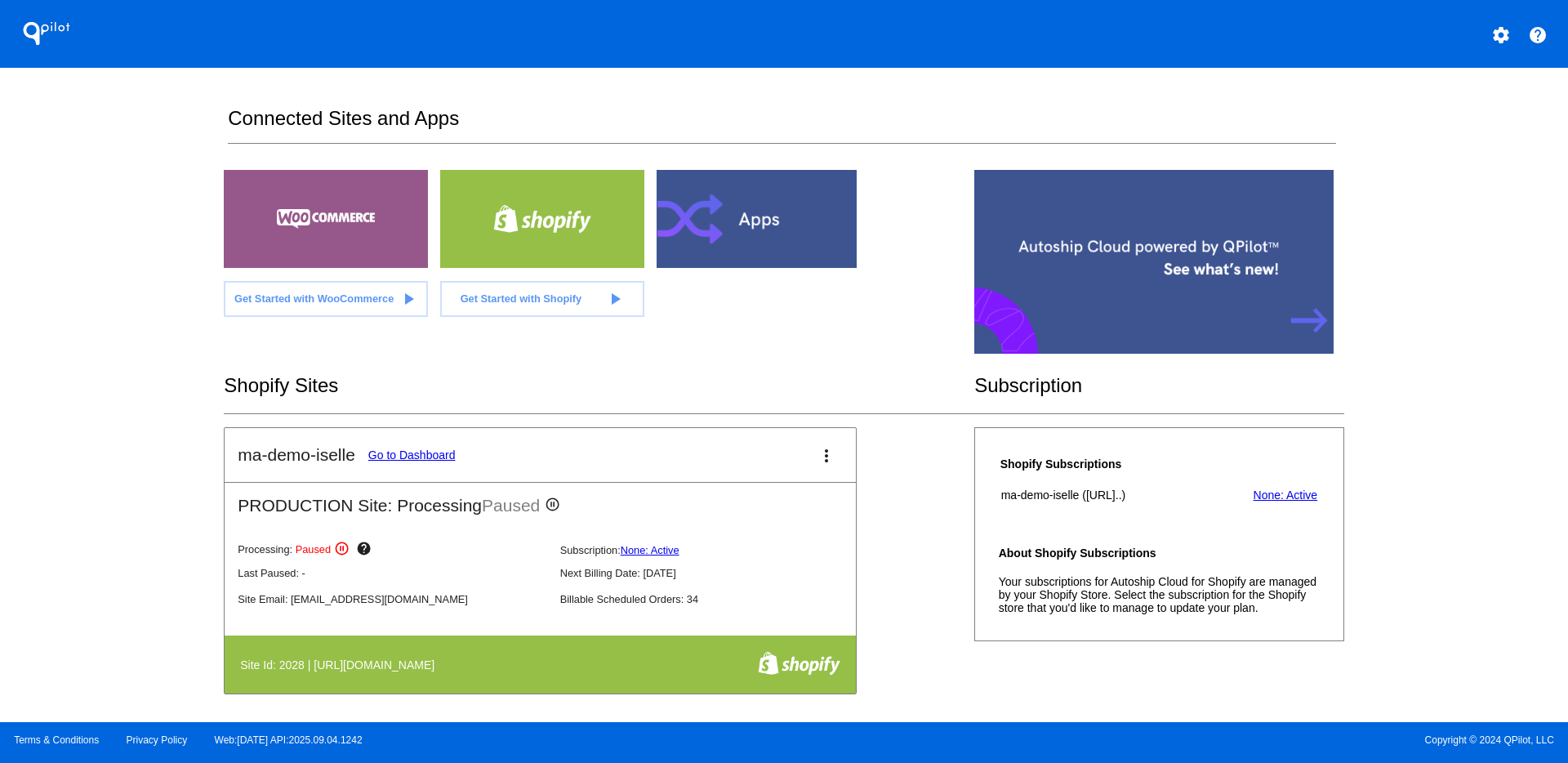
click at [1504, 38] on mat-icon "settings" at bounding box center [1501, 35] width 19 height 19
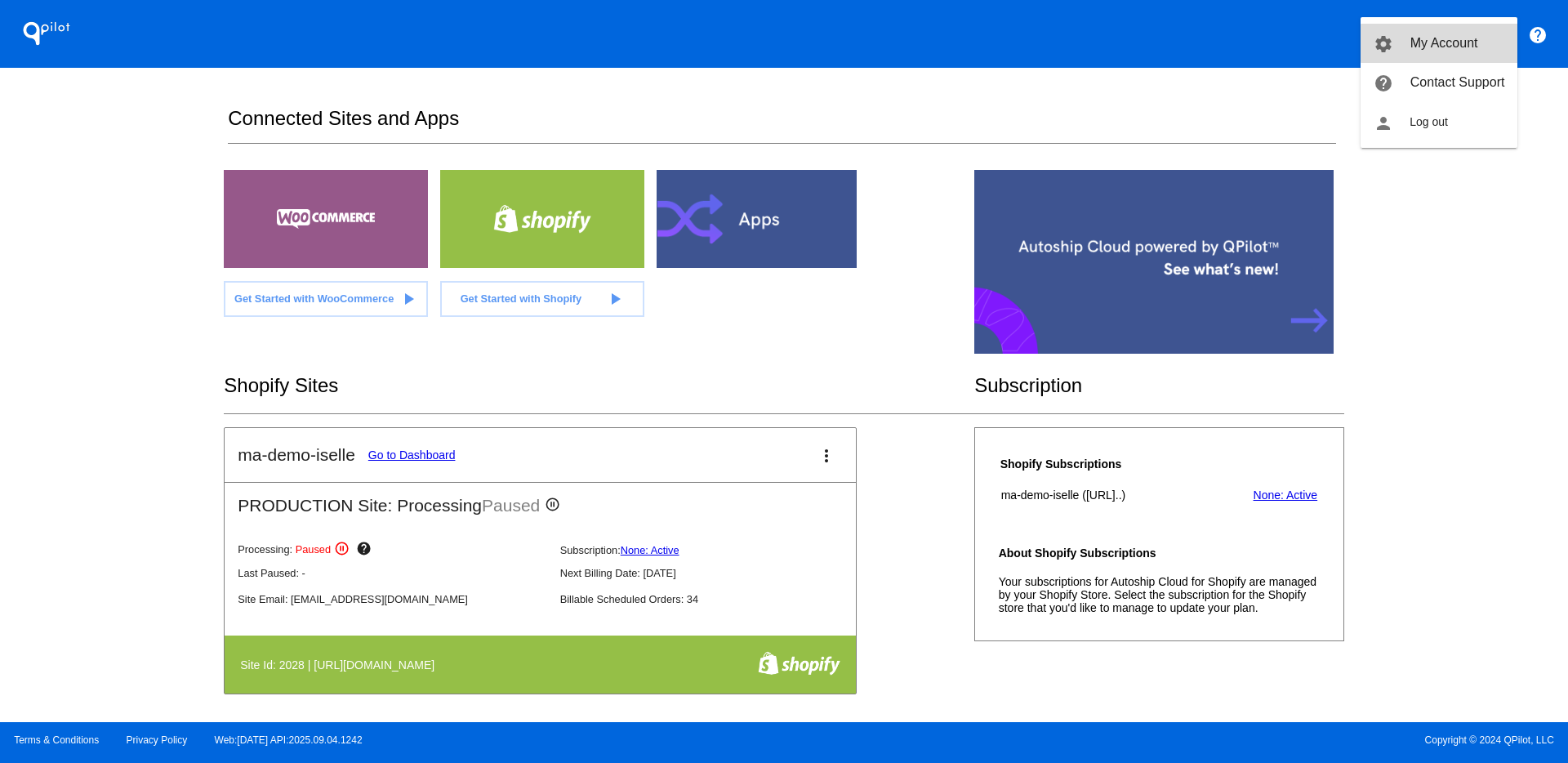
click at [1459, 43] on span "My Account" at bounding box center [1444, 43] width 68 height 14
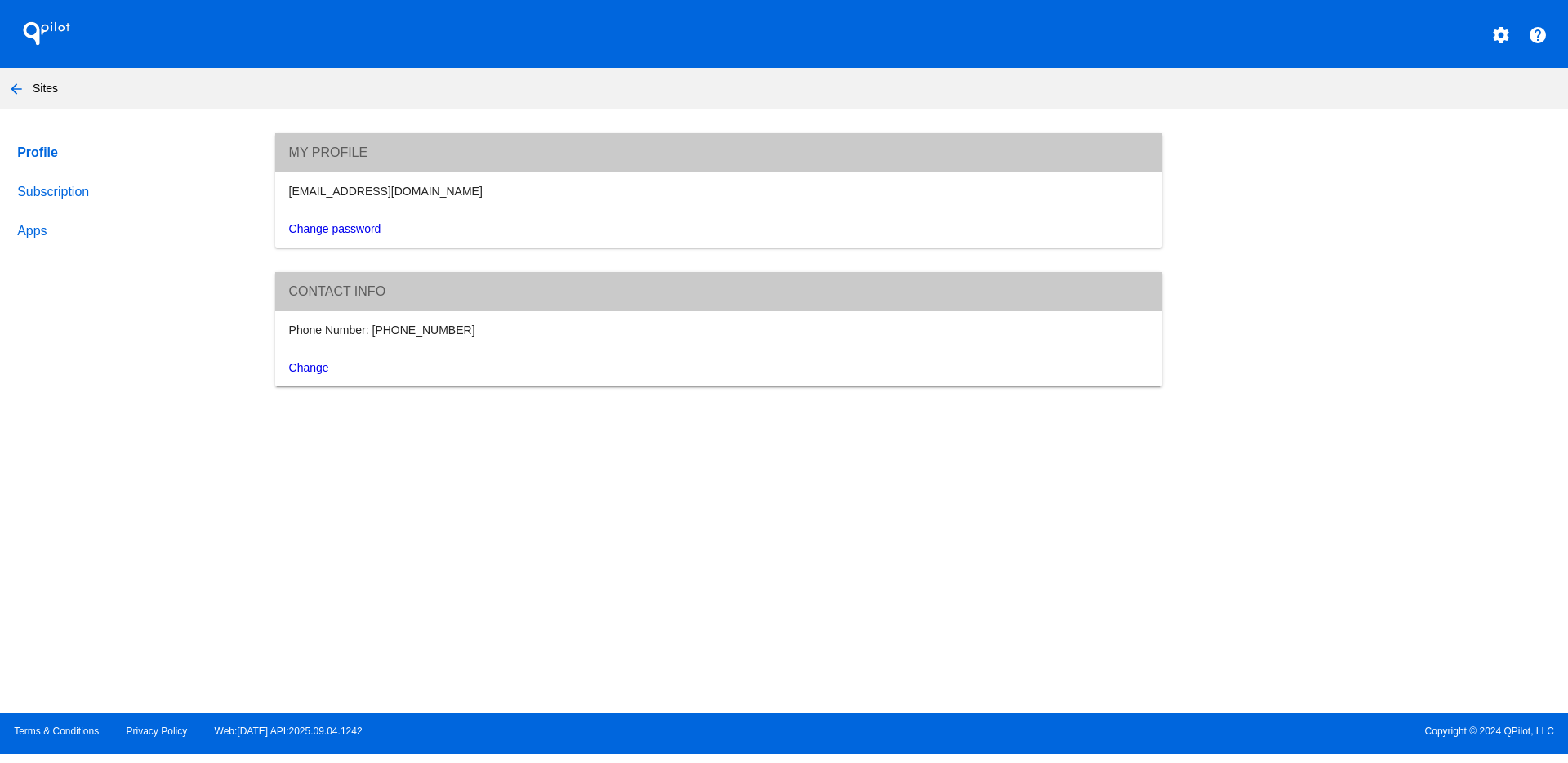
click at [65, 200] on link "Subscription" at bounding box center [130, 192] width 233 height 39
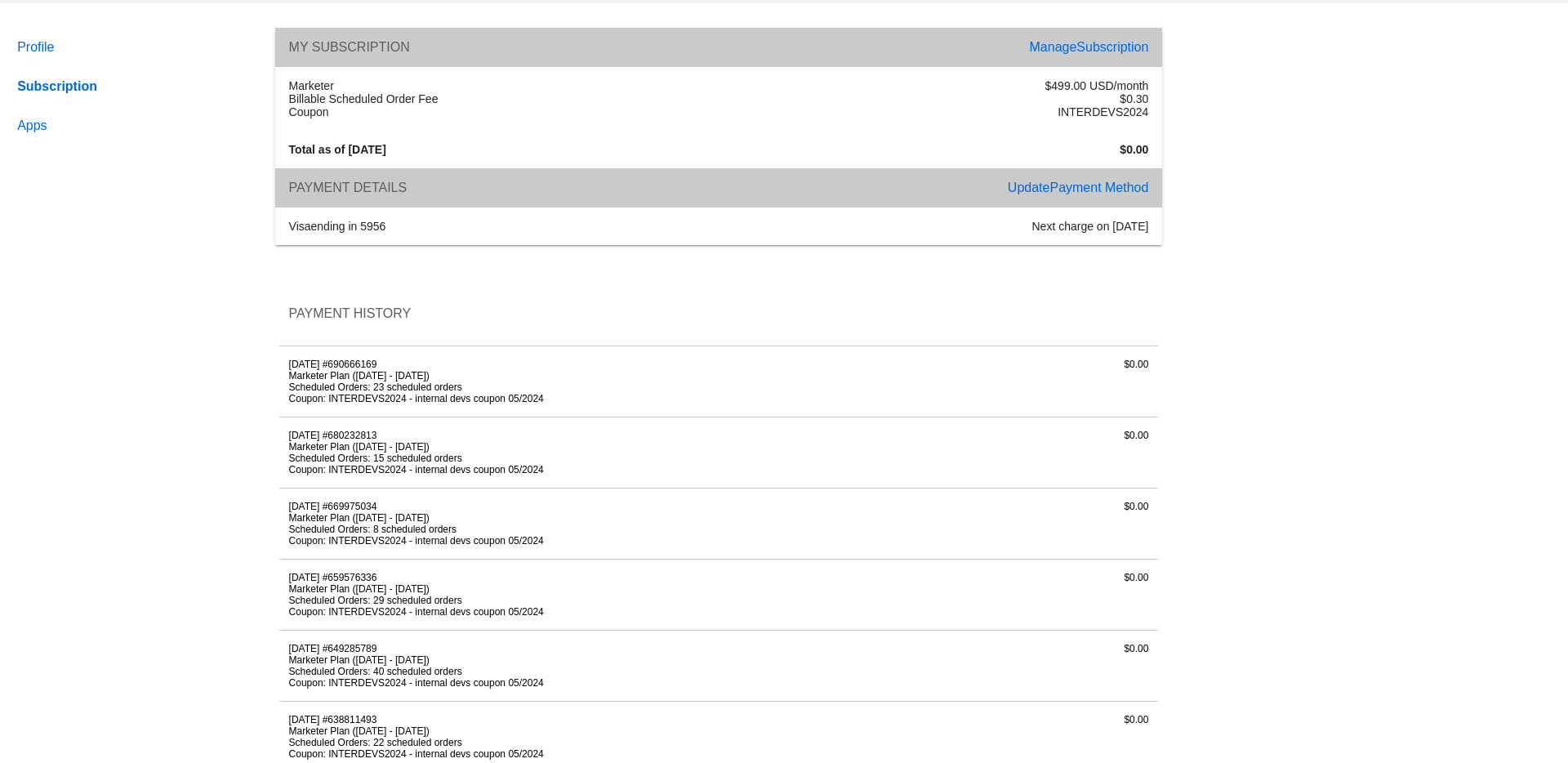
scroll to position [204, 0]
